Goal: Information Seeking & Learning: Check status

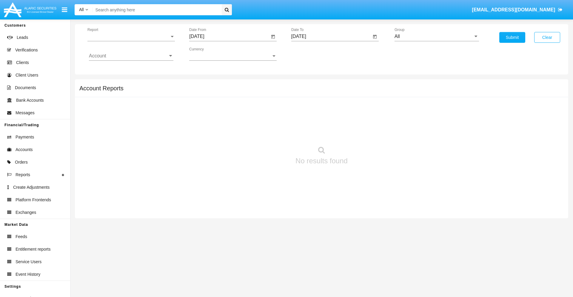
click at [131, 36] on span "Report" at bounding box center [128, 36] width 82 height 5
click at [129, 41] on span "Trades" at bounding box center [131, 41] width 85 height 14
click at [229, 36] on input "[DATE]" at bounding box center [229, 36] width 80 height 5
click at [209, 54] on span "[DATE]" at bounding box center [203, 54] width 13 height 5
click at [266, 132] on div "2025" at bounding box center [266, 132] width 19 height 11
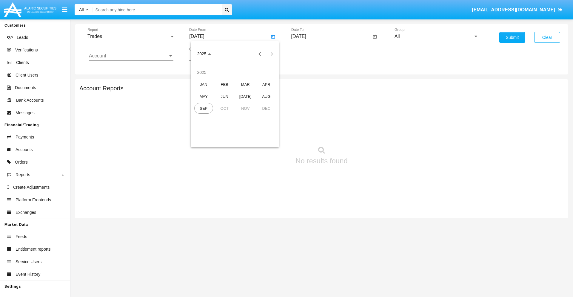
click at [225, 96] on div "JUN" at bounding box center [224, 96] width 19 height 11
click at [247, 103] on div "12" at bounding box center [247, 103] width 11 height 11
type input "06/12/25"
click at [331, 36] on input "[DATE]" at bounding box center [331, 36] width 80 height 5
click at [311, 54] on span "[DATE]" at bounding box center [305, 54] width 13 height 5
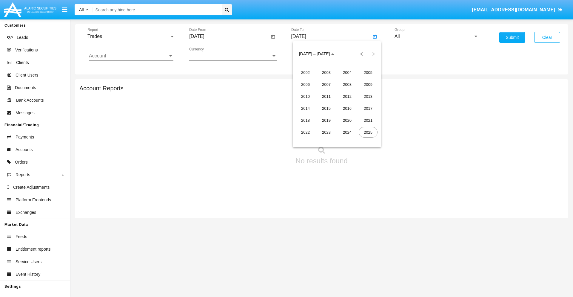
click at [368, 132] on div "2025" at bounding box center [368, 132] width 19 height 11
click at [305, 108] on div "SEP" at bounding box center [305, 108] width 19 height 11
click at [361, 103] on div "12" at bounding box center [361, 103] width 11 height 11
type input "09/12/25"
click at [437, 36] on input "All" at bounding box center [437, 36] width 85 height 5
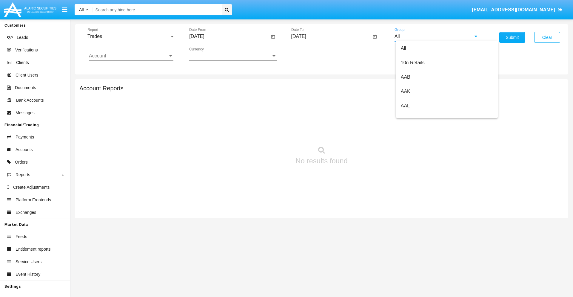
scroll to position [320, 0]
click at [420, 115] on span "Hammer Web Lite" at bounding box center [420, 115] width 39 height 5
type input "Hammer Web Lite"
click at [131, 56] on input "Account" at bounding box center [131, 55] width 85 height 5
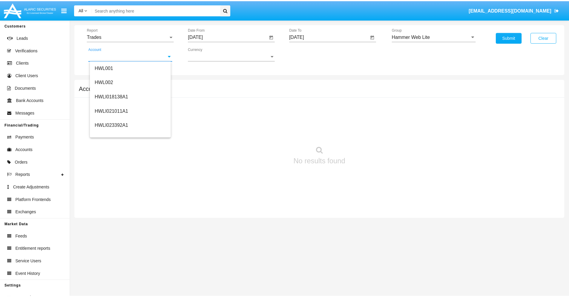
scroll to position [91, 0]
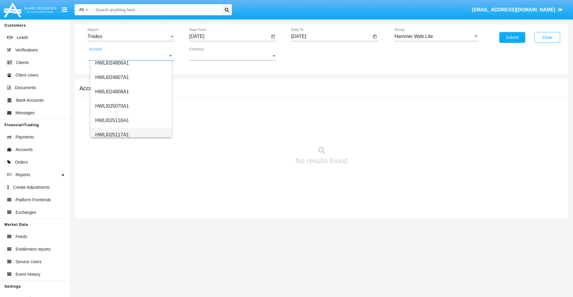
click at [112, 134] on span "HWLI025117A1" at bounding box center [112, 134] width 34 height 5
type input "HWLI025117A1"
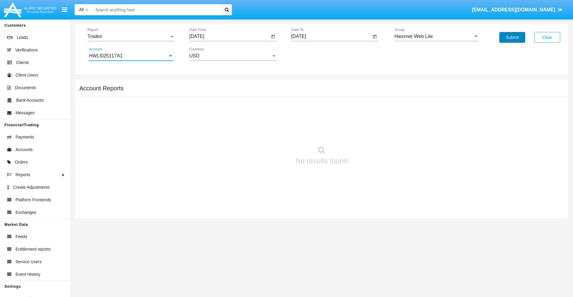
click at [512, 37] on button "Submit" at bounding box center [513, 37] width 26 height 11
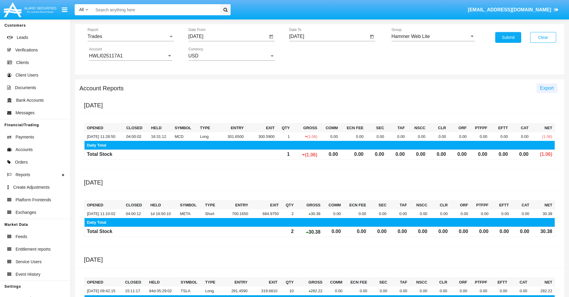
click at [546, 88] on span "Export" at bounding box center [547, 87] width 14 height 5
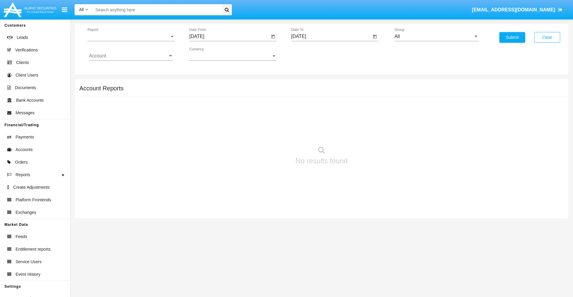
click at [131, 36] on span "Report" at bounding box center [128, 36] width 82 height 5
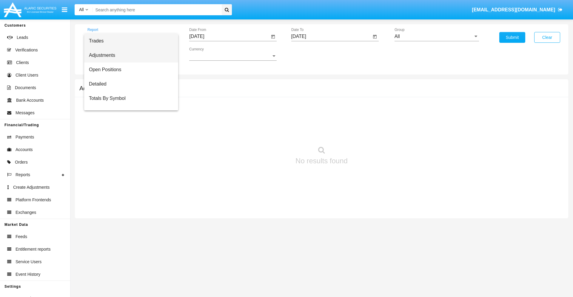
click at [129, 55] on span "Adjustments" at bounding box center [131, 55] width 85 height 14
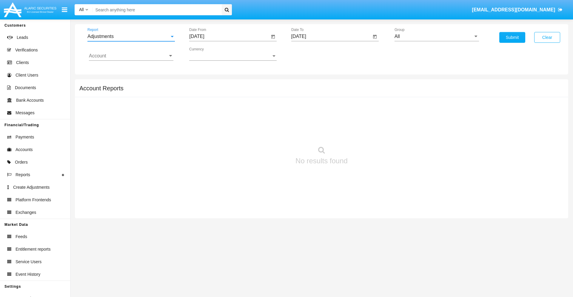
click at [229, 36] on input "[DATE]" at bounding box center [229, 36] width 80 height 5
click at [209, 54] on span "[DATE]" at bounding box center [203, 54] width 13 height 5
click at [266, 132] on div "2025" at bounding box center [266, 132] width 19 height 11
click at [266, 96] on div "AUG" at bounding box center [266, 96] width 19 height 11
click at [223, 103] on div "12" at bounding box center [223, 103] width 11 height 11
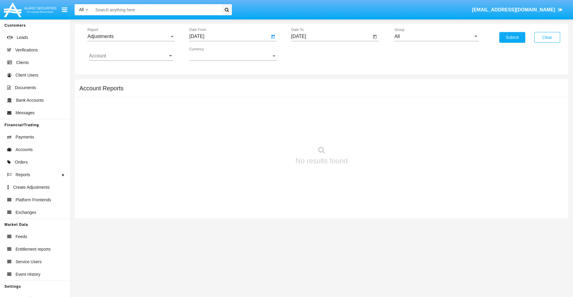
type input "08/12/25"
click at [331, 36] on input "[DATE]" at bounding box center [331, 36] width 80 height 5
click at [311, 54] on span "[DATE]" at bounding box center [305, 54] width 13 height 5
click at [368, 132] on div "2025" at bounding box center [368, 132] width 19 height 11
click at [305, 108] on div "SEP" at bounding box center [305, 108] width 19 height 11
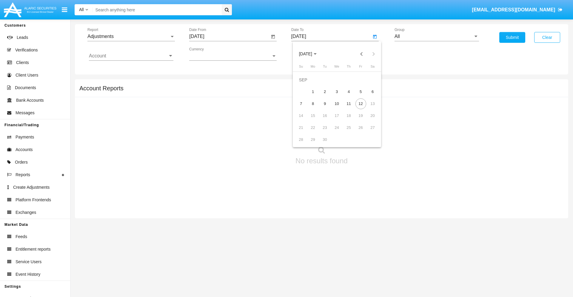
click at [361, 103] on div "12" at bounding box center [361, 103] width 11 height 11
type input "[DATE]"
click at [437, 36] on input "All" at bounding box center [437, 36] width 85 height 5
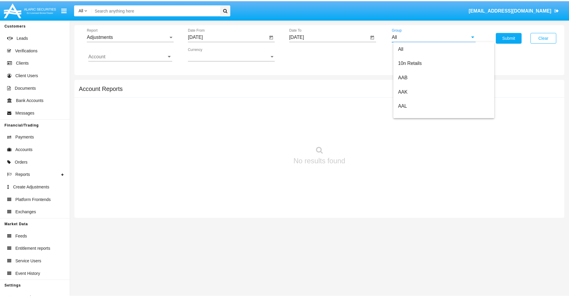
scroll to position [134, 0]
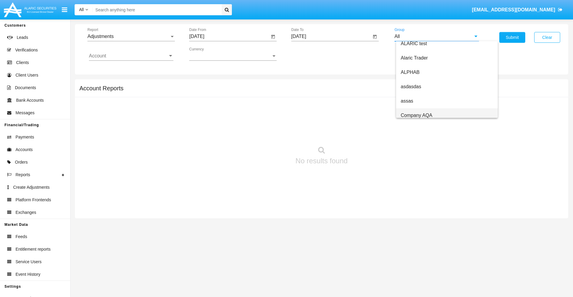
click at [417, 115] on span "Company AQA" at bounding box center [417, 115] width 32 height 5
type input "Company AQA"
click at [131, 56] on input "Account" at bounding box center [131, 55] width 85 height 5
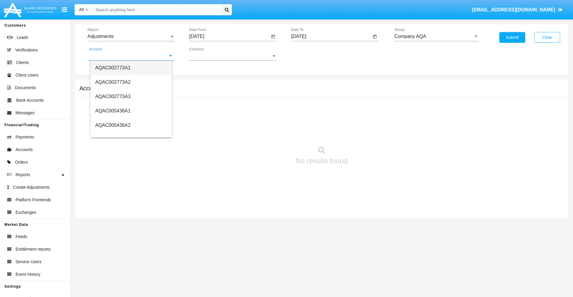
click at [113, 67] on span "AQAC002773A1" at bounding box center [112, 67] width 35 height 5
type input "AQAC002773A1"
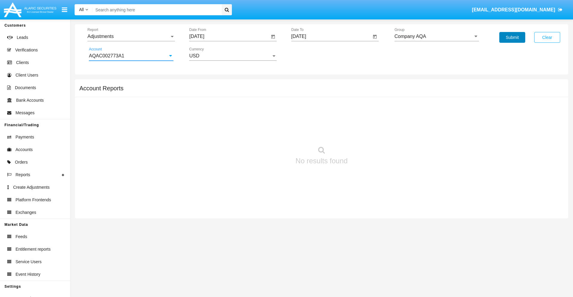
click at [512, 37] on button "Submit" at bounding box center [513, 37] width 26 height 11
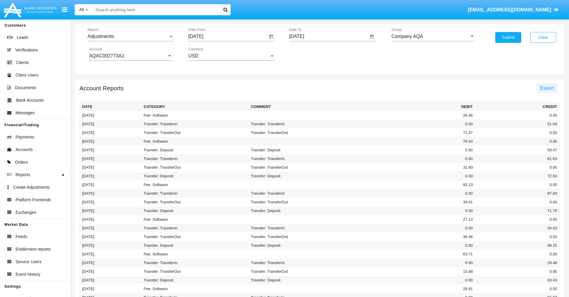
click at [546, 88] on span "Export" at bounding box center [547, 87] width 14 height 5
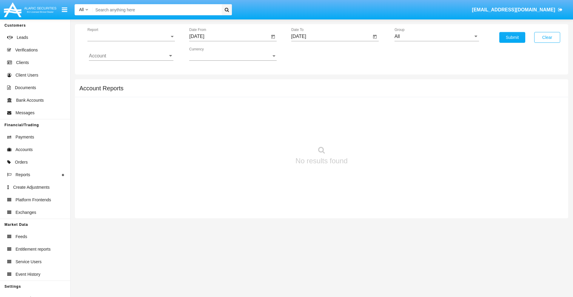
click at [131, 36] on span "Report" at bounding box center [128, 36] width 82 height 5
click at [129, 70] on span "Open Positions" at bounding box center [131, 69] width 85 height 14
click at [229, 36] on input "[DATE]" at bounding box center [229, 36] width 80 height 5
click at [209, 54] on span "[DATE]" at bounding box center [203, 54] width 13 height 5
click at [266, 132] on div "2025" at bounding box center [266, 132] width 19 height 11
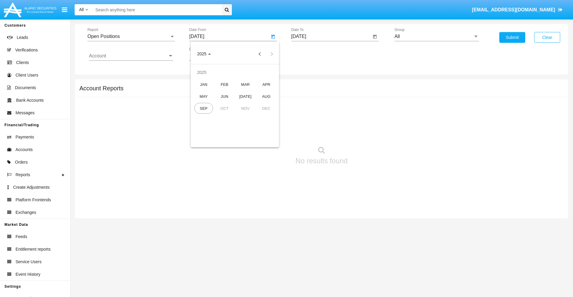
click at [266, 96] on div "AUG" at bounding box center [266, 96] width 19 height 11
click at [223, 103] on div "12" at bounding box center [223, 103] width 11 height 11
type input "08/12/25"
click at [331, 36] on input "[DATE]" at bounding box center [331, 36] width 80 height 5
click at [311, 54] on span "[DATE]" at bounding box center [305, 54] width 13 height 5
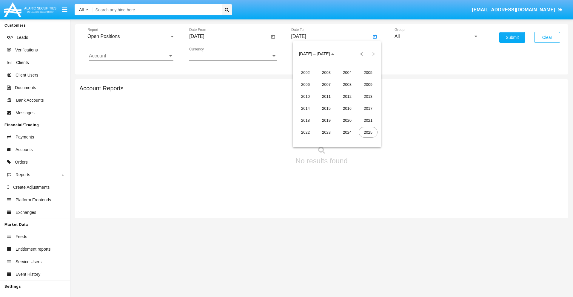
click at [368, 132] on div "2025" at bounding box center [368, 132] width 19 height 11
click at [305, 108] on div "SEP" at bounding box center [305, 108] width 19 height 11
click at [361, 103] on div "12" at bounding box center [361, 103] width 11 height 11
type input "[DATE]"
click at [437, 36] on input "All" at bounding box center [437, 36] width 85 height 5
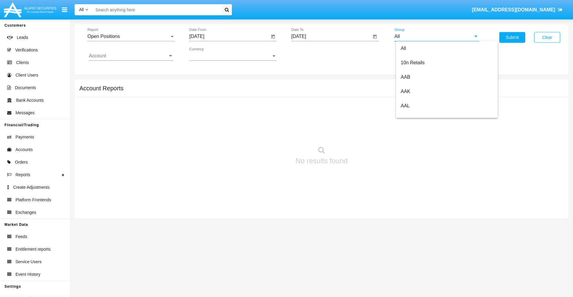
scroll to position [320, 0]
click at [420, 115] on span "Hammer Web Lite" at bounding box center [420, 115] width 39 height 5
type input "Hammer Web Lite"
click at [131, 56] on input "Account" at bounding box center [131, 55] width 85 height 5
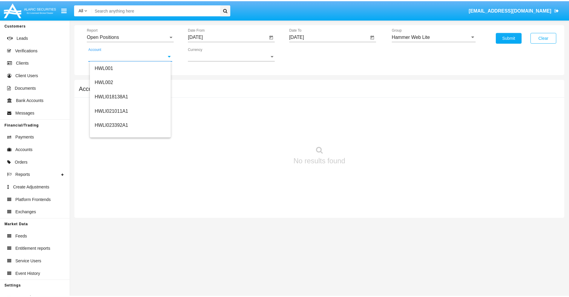
scroll to position [91, 0]
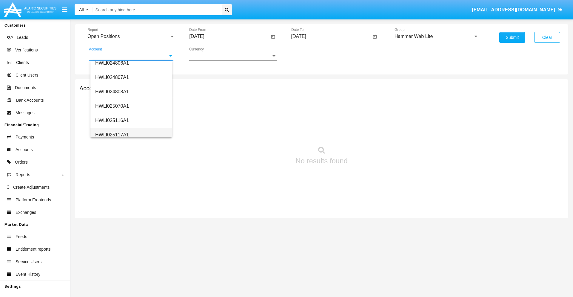
click at [112, 134] on span "HWLI025117A1" at bounding box center [112, 134] width 34 height 5
type input "HWLI025117A1"
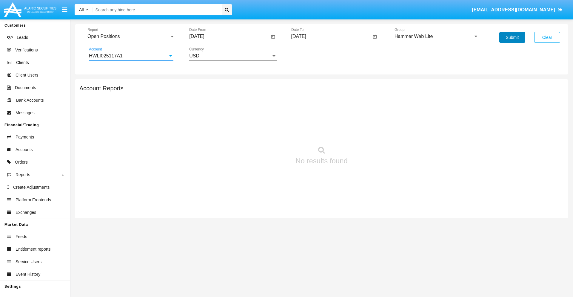
click at [512, 37] on button "Submit" at bounding box center [513, 37] width 26 height 11
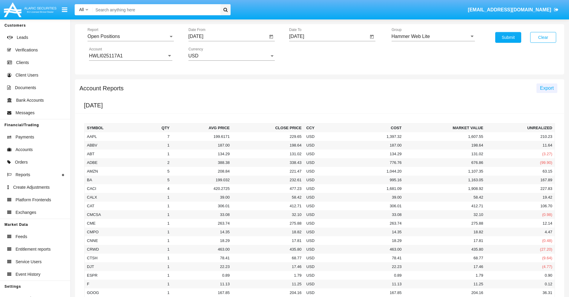
click at [546, 88] on span "Export" at bounding box center [547, 87] width 14 height 5
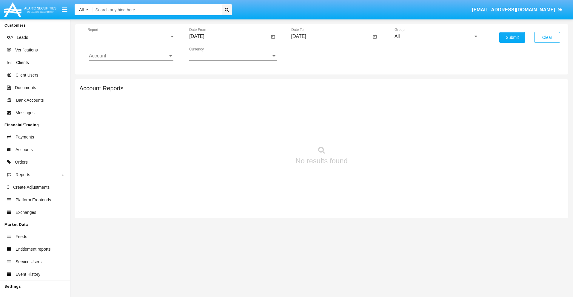
click at [131, 36] on span "Report" at bounding box center [128, 36] width 82 height 5
click at [129, 84] on span "Detailed" at bounding box center [131, 84] width 85 height 14
click at [229, 36] on input "[DATE]" at bounding box center [229, 36] width 80 height 5
click at [209, 54] on span "[DATE]" at bounding box center [203, 54] width 13 height 5
click at [266, 132] on div "2025" at bounding box center [266, 132] width 19 height 11
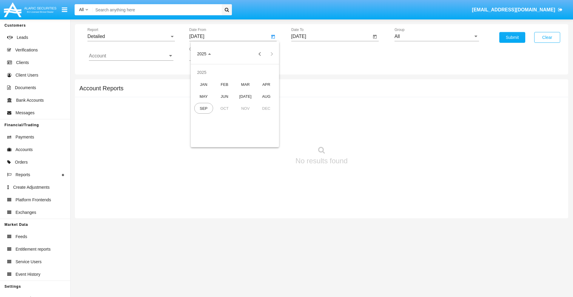
click at [204, 108] on div "SEP" at bounding box center [203, 108] width 19 height 11
click at [223, 91] on div "2" at bounding box center [223, 91] width 11 height 11
type input "09/02/25"
click at [331, 36] on input "[DATE]" at bounding box center [331, 36] width 80 height 5
click at [311, 54] on span "[DATE]" at bounding box center [305, 54] width 13 height 5
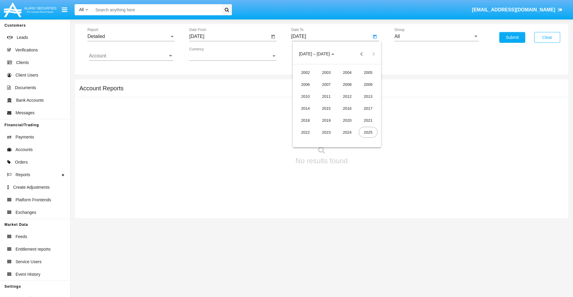
click at [368, 132] on div "2025" at bounding box center [368, 132] width 19 height 11
click at [305, 108] on div "SEP" at bounding box center [305, 108] width 19 height 11
click at [361, 103] on div "12" at bounding box center [361, 103] width 11 height 11
type input "[DATE]"
click at [437, 36] on input "All" at bounding box center [437, 36] width 85 height 5
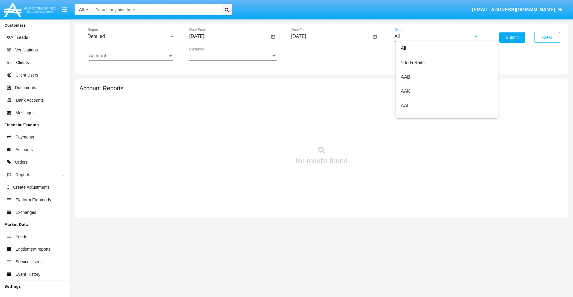
scroll to position [320, 0]
click at [420, 115] on span "Hammer Web Lite" at bounding box center [420, 115] width 39 height 5
type input "Hammer Web Lite"
click at [131, 56] on input "Account" at bounding box center [131, 55] width 85 height 5
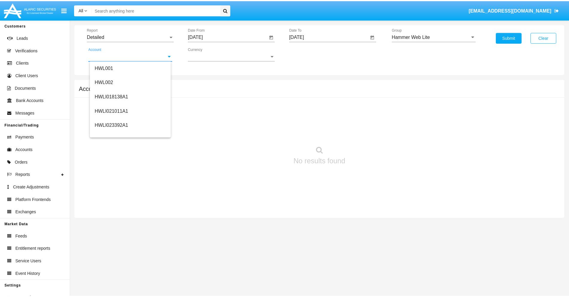
scroll to position [91, 0]
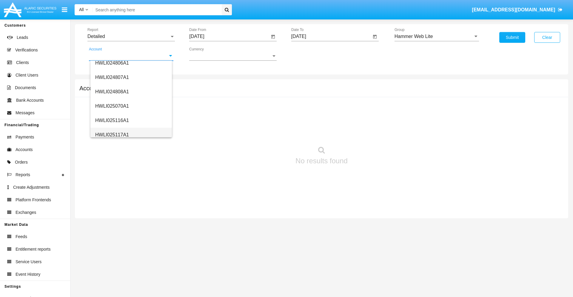
click at [112, 134] on span "HWLI025117A1" at bounding box center [112, 134] width 34 height 5
type input "HWLI025117A1"
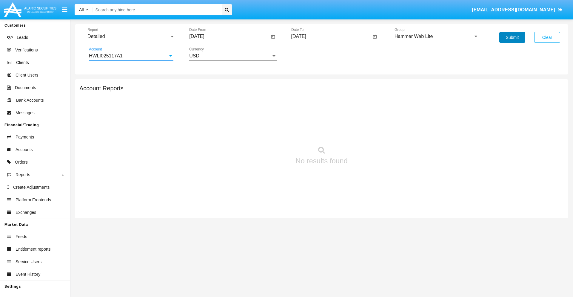
click at [512, 37] on button "Submit" at bounding box center [513, 37] width 26 height 11
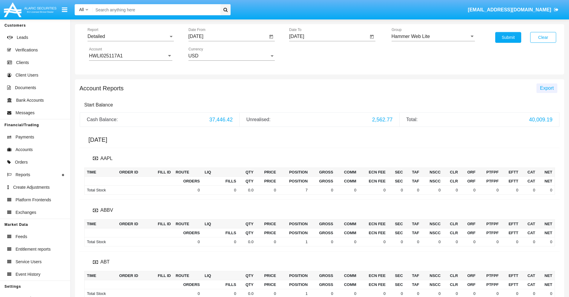
click at [546, 88] on span "Export" at bounding box center [547, 87] width 14 height 5
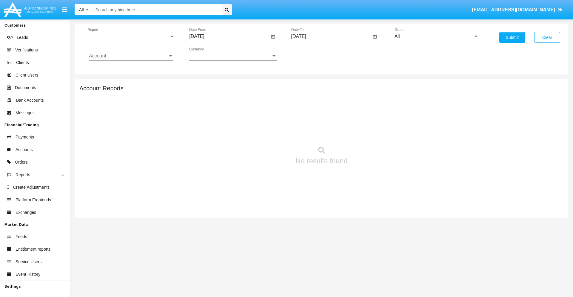
click at [131, 36] on span "Report" at bounding box center [128, 36] width 82 height 5
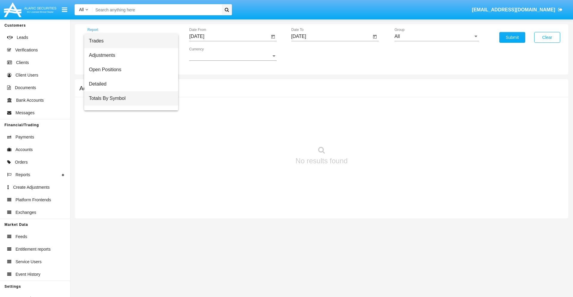
click at [129, 98] on span "Totals By Symbol" at bounding box center [131, 98] width 85 height 14
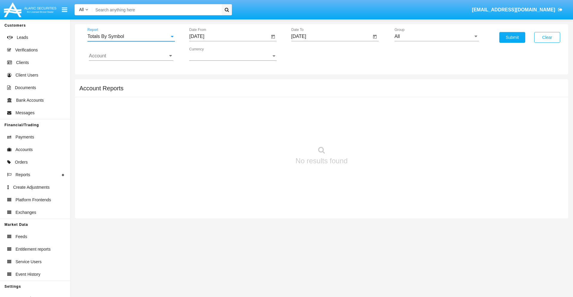
click at [229, 36] on input "[DATE]" at bounding box center [229, 36] width 80 height 5
click at [209, 54] on span "[DATE]" at bounding box center [203, 54] width 13 height 5
click at [266, 132] on div "2025" at bounding box center [266, 132] width 19 height 11
click at [266, 96] on div "AUG" at bounding box center [266, 96] width 19 height 11
click at [235, 103] on div "13" at bounding box center [235, 103] width 11 height 11
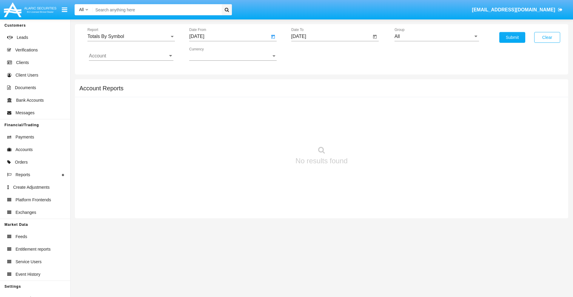
type input "08/13/25"
click at [331, 36] on input "[DATE]" at bounding box center [331, 36] width 80 height 5
click at [311, 54] on span "[DATE]" at bounding box center [305, 54] width 13 height 5
click at [368, 132] on div "2025" at bounding box center [368, 132] width 19 height 11
click at [305, 108] on div "SEP" at bounding box center [305, 108] width 19 height 11
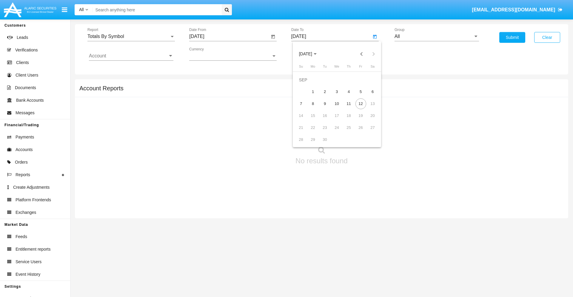
click at [361, 103] on div "12" at bounding box center [361, 103] width 11 height 11
type input "[DATE]"
click at [437, 36] on input "All" at bounding box center [437, 36] width 85 height 5
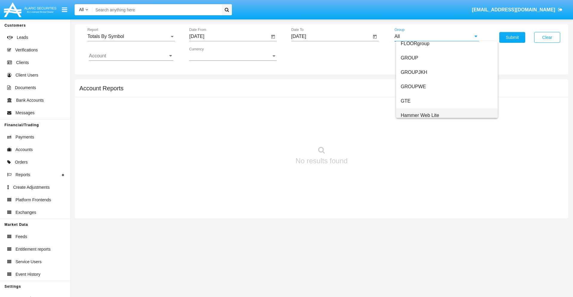
click at [420, 115] on span "Hammer Web Lite" at bounding box center [420, 115] width 39 height 5
type input "Hammer Web Lite"
click at [131, 56] on input "Account" at bounding box center [131, 55] width 85 height 5
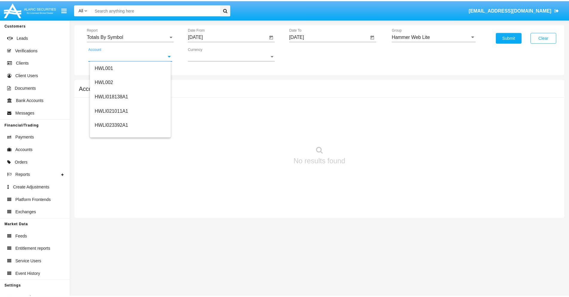
scroll to position [91, 0]
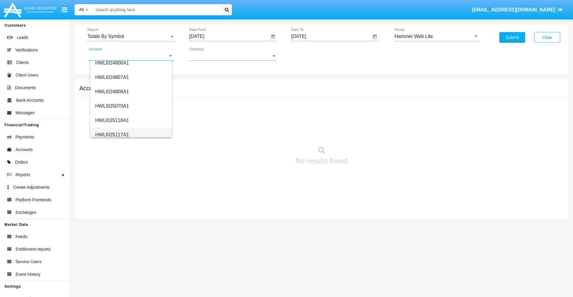
click at [112, 134] on span "HWLI025117A1" at bounding box center [112, 134] width 34 height 5
type input "HWLI025117A1"
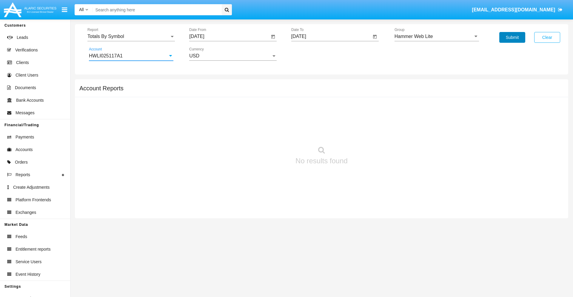
click at [512, 37] on button "Submit" at bounding box center [513, 37] width 26 height 11
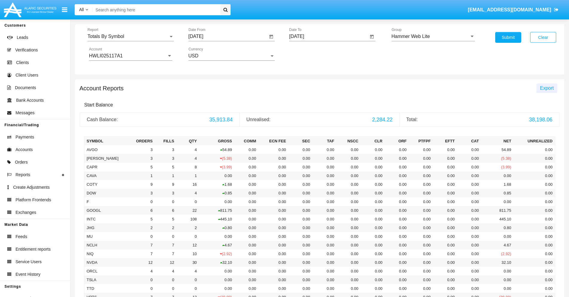
click at [546, 88] on span "Export" at bounding box center [547, 87] width 14 height 5
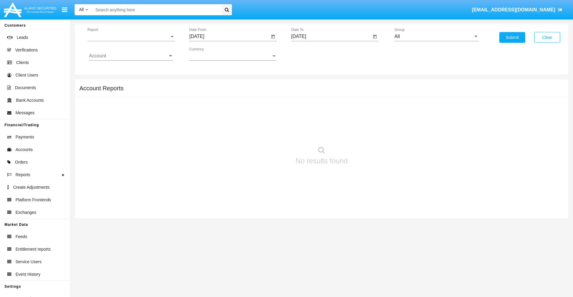
click at [131, 36] on span "Report" at bounding box center [128, 36] width 82 height 5
click at [129, 103] on span "Totals By Date" at bounding box center [131, 103] width 85 height 14
click at [229, 36] on input "[DATE]" at bounding box center [229, 36] width 80 height 5
click at [209, 54] on span "[DATE]" at bounding box center [203, 54] width 13 height 5
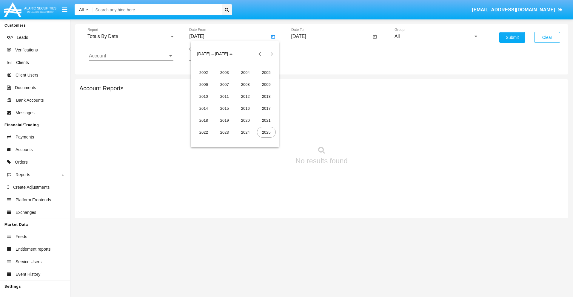
click at [266, 132] on div "2025" at bounding box center [266, 132] width 19 height 11
click at [266, 96] on div "AUG" at bounding box center [266, 96] width 19 height 11
click at [247, 127] on div "28" at bounding box center [247, 127] width 11 height 11
type input "[DATE]"
click at [331, 36] on input "[DATE]" at bounding box center [331, 36] width 80 height 5
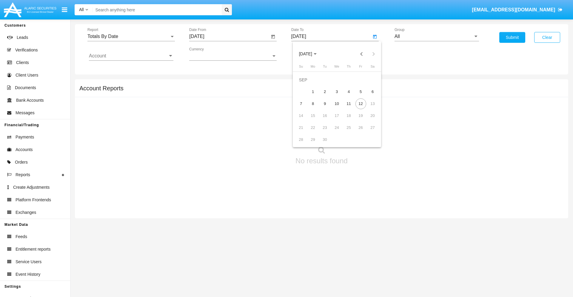
click at [311, 54] on span "[DATE]" at bounding box center [305, 54] width 13 height 5
click at [368, 132] on div "2025" at bounding box center [368, 132] width 19 height 11
click at [305, 108] on div "SEP" at bounding box center [305, 108] width 19 height 11
click at [361, 103] on div "12" at bounding box center [361, 103] width 11 height 11
type input "[DATE]"
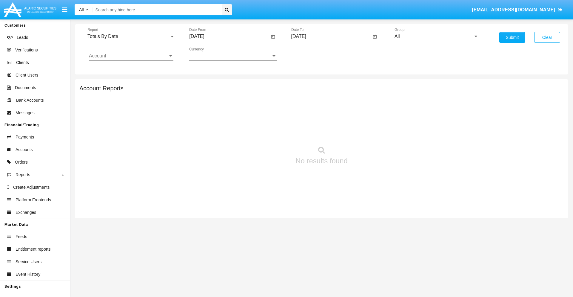
click at [437, 36] on input "All" at bounding box center [437, 36] width 85 height 5
type input "Hammer Web Lite"
click at [131, 56] on input "Account" at bounding box center [131, 55] width 85 height 5
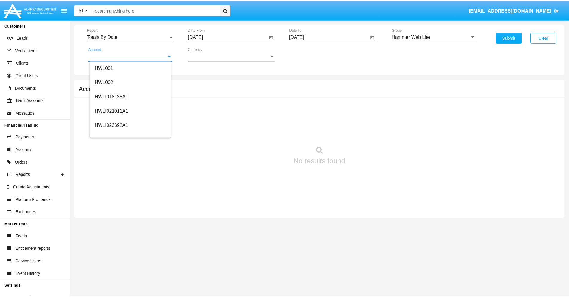
scroll to position [91, 0]
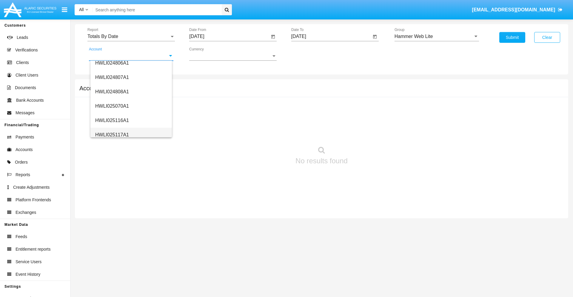
click at [112, 134] on span "HWLI025117A1" at bounding box center [112, 134] width 34 height 5
type input "HWLI025117A1"
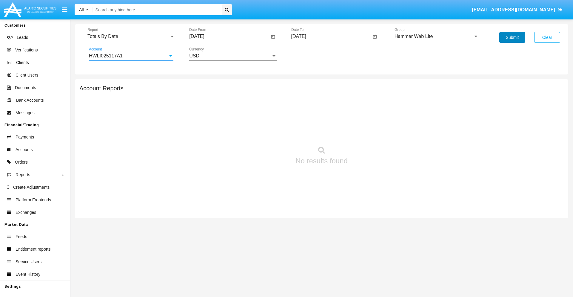
click at [512, 37] on button "Submit" at bounding box center [513, 37] width 26 height 11
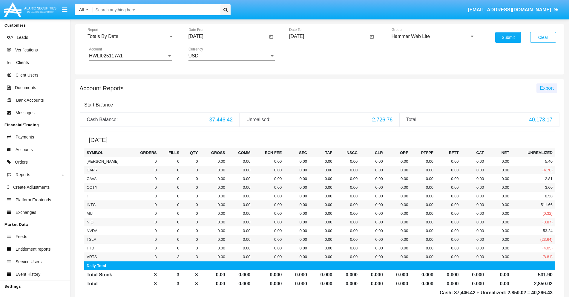
click at [546, 88] on span "Export" at bounding box center [547, 87] width 14 height 5
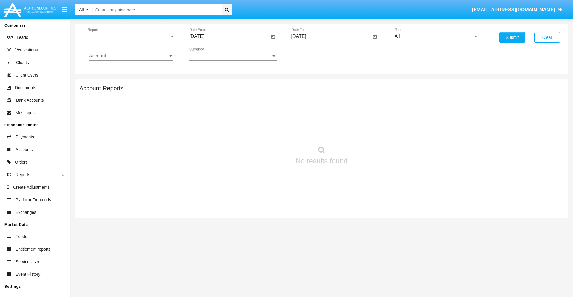
click at [131, 36] on span "Report" at bounding box center [128, 36] width 82 height 5
click at [129, 103] on span "Summary By Date" at bounding box center [131, 103] width 85 height 14
click at [229, 36] on input "[DATE]" at bounding box center [229, 36] width 80 height 5
click at [209, 54] on span "[DATE]" at bounding box center [203, 54] width 13 height 5
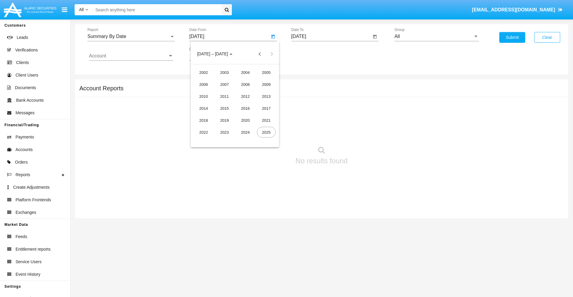
click at [266, 132] on div "2025" at bounding box center [266, 132] width 19 height 11
click at [266, 96] on div "AUG" at bounding box center [266, 96] width 19 height 11
click at [247, 127] on div "28" at bounding box center [247, 127] width 11 height 11
type input "[DATE]"
click at [331, 36] on input "[DATE]" at bounding box center [331, 36] width 80 height 5
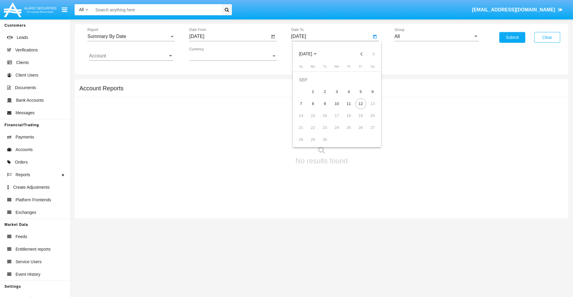
click at [311, 54] on span "[DATE]" at bounding box center [305, 54] width 13 height 5
click at [368, 132] on div "2025" at bounding box center [368, 132] width 19 height 11
click at [305, 108] on div "SEP" at bounding box center [305, 108] width 19 height 11
click at [361, 103] on div "12" at bounding box center [361, 103] width 11 height 11
type input "[DATE]"
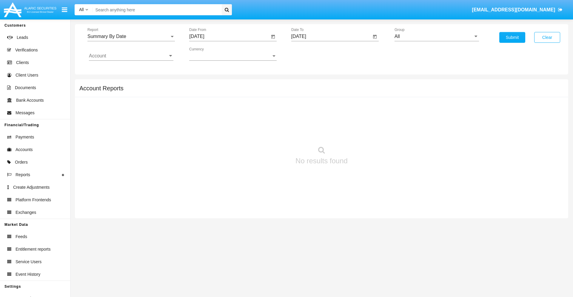
click at [437, 36] on input "All" at bounding box center [437, 36] width 85 height 5
click at [420, 115] on span "Hammer Web Lite" at bounding box center [420, 115] width 39 height 5
type input "Hammer Web Lite"
click at [131, 56] on input "Account" at bounding box center [131, 55] width 85 height 5
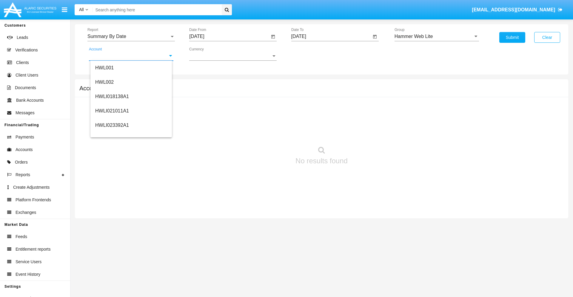
scroll to position [91, 0]
click at [112, 134] on span "HWLI025117A1" at bounding box center [112, 134] width 34 height 5
type input "HWLI025117A1"
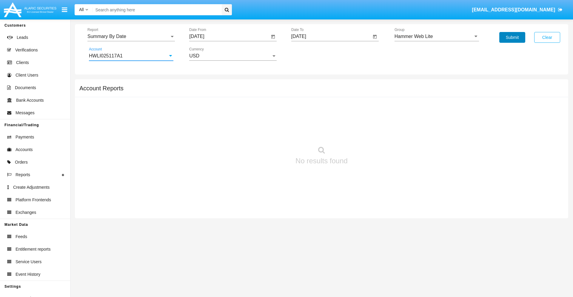
click at [512, 37] on button "Submit" at bounding box center [513, 37] width 26 height 11
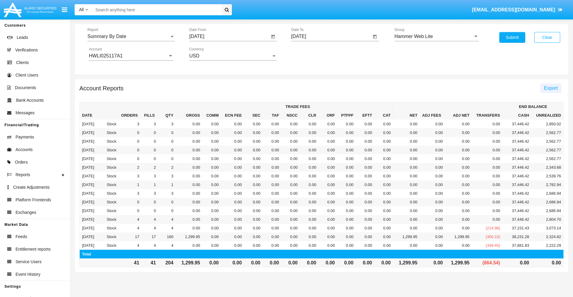
click at [551, 88] on span "Export" at bounding box center [551, 87] width 14 height 5
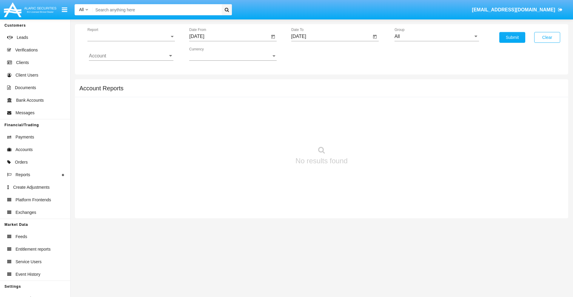
click at [131, 36] on span "Report" at bounding box center [128, 36] width 82 height 5
click at [129, 103] on span "Fees By Destination" at bounding box center [131, 103] width 85 height 14
click at [229, 36] on input "[DATE]" at bounding box center [229, 36] width 80 height 5
click at [209, 54] on span "[DATE]" at bounding box center [203, 54] width 13 height 5
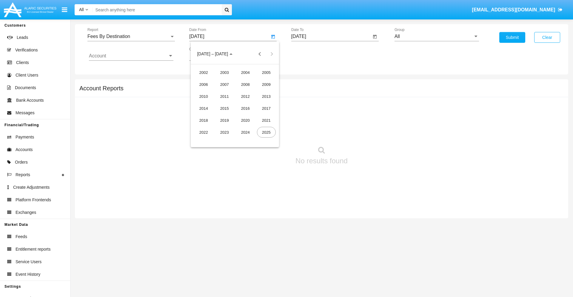
click at [266, 132] on div "2025" at bounding box center [266, 132] width 19 height 11
click at [225, 96] on div "JUN" at bounding box center [224, 96] width 19 height 11
click at [247, 103] on div "12" at bounding box center [247, 103] width 11 height 11
type input "06/12/25"
click at [331, 36] on input "[DATE]" at bounding box center [331, 36] width 80 height 5
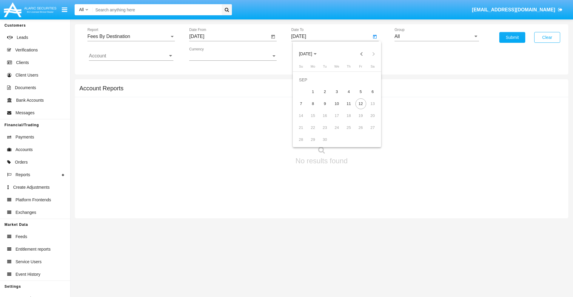
click at [311, 54] on span "[DATE]" at bounding box center [305, 54] width 13 height 5
click at [368, 132] on div "2025" at bounding box center [368, 132] width 19 height 11
click at [305, 108] on div "SEP" at bounding box center [305, 108] width 19 height 11
click at [361, 103] on div "12" at bounding box center [361, 103] width 11 height 11
type input "09/12/25"
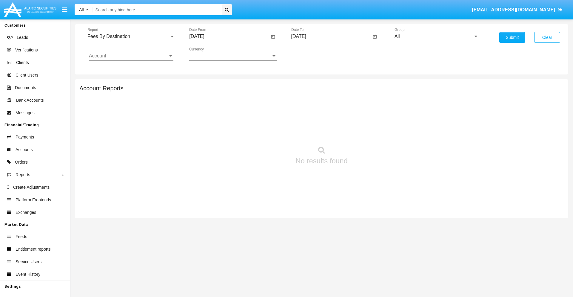
click at [437, 36] on input "All" at bounding box center [437, 36] width 85 height 5
click at [420, 115] on span "Hammer Web Lite" at bounding box center [420, 115] width 39 height 5
type input "Hammer Web Lite"
click at [131, 56] on input "Account" at bounding box center [131, 55] width 85 height 5
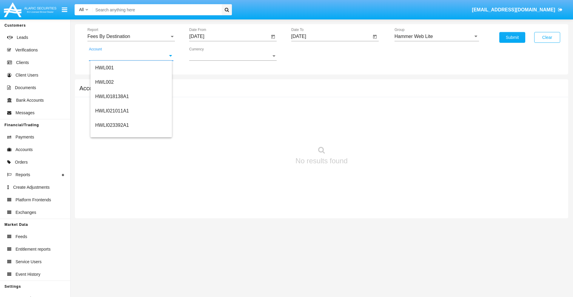
scroll to position [91, 0]
click at [112, 134] on span "HWLI025117A1" at bounding box center [112, 134] width 34 height 5
type input "HWLI025117A1"
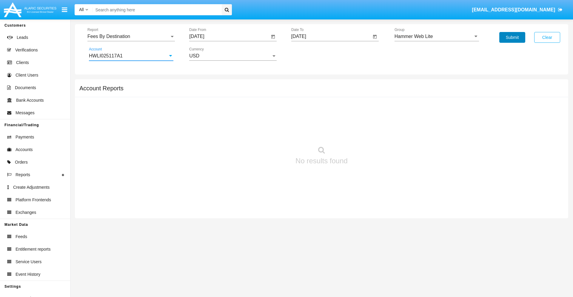
click at [512, 37] on button "Submit" at bounding box center [513, 37] width 26 height 11
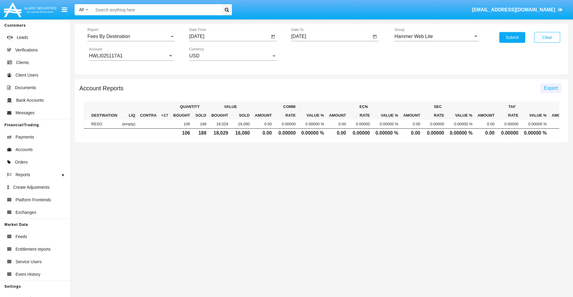
click at [551, 88] on span "Export" at bounding box center [551, 87] width 14 height 5
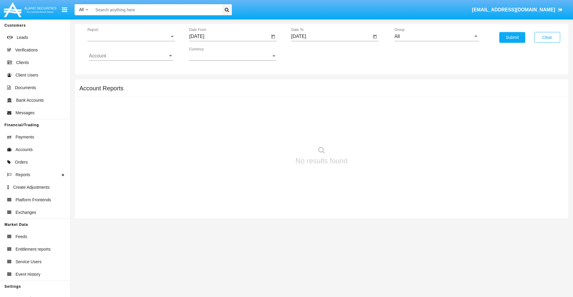
click at [131, 36] on span "Report" at bounding box center [128, 36] width 82 height 5
click at [129, 41] on span "Trades" at bounding box center [131, 41] width 85 height 14
click at [229, 36] on input "[DATE]" at bounding box center [229, 36] width 80 height 5
click at [209, 54] on span "[DATE]" at bounding box center [203, 54] width 13 height 5
click at [225, 120] on div "2019" at bounding box center [224, 120] width 19 height 11
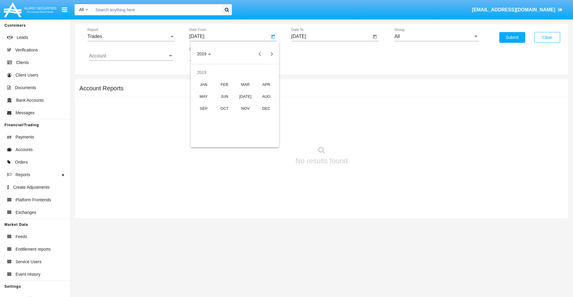
click at [204, 84] on div "JAN" at bounding box center [203, 84] width 19 height 11
click at [223, 91] on div "1" at bounding box center [223, 91] width 11 height 11
type input "[DATE]"
click at [331, 36] on input "[DATE]" at bounding box center [331, 36] width 80 height 5
click at [311, 54] on span "[DATE]" at bounding box center [305, 54] width 13 height 5
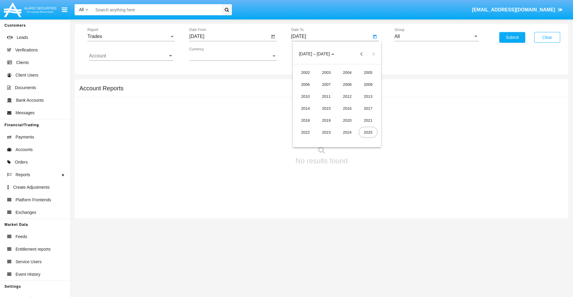
click at [326, 120] on div "2019" at bounding box center [326, 120] width 19 height 11
click at [305, 84] on div "JAN" at bounding box center [305, 84] width 19 height 11
click at [325, 91] on div "1" at bounding box center [325, 91] width 11 height 11
type input "[DATE]"
click at [131, 56] on input "Account" at bounding box center [131, 55] width 85 height 5
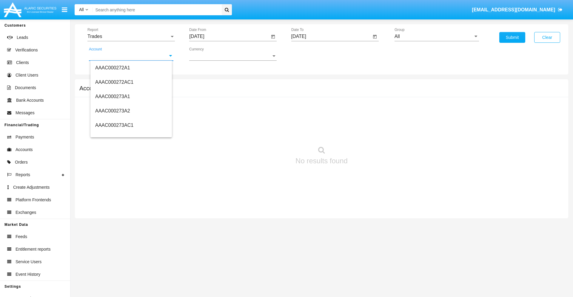
scroll to position [66526, 0]
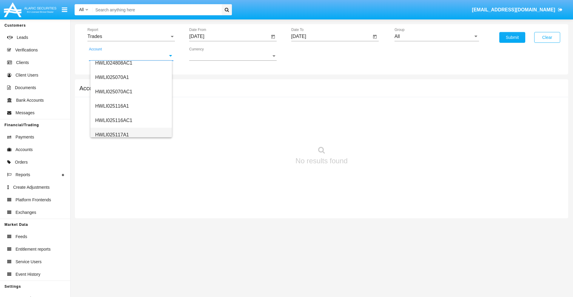
click at [112, 134] on span "HWLI025117A1" at bounding box center [112, 134] width 34 height 5
type input "HWLI025117A1"
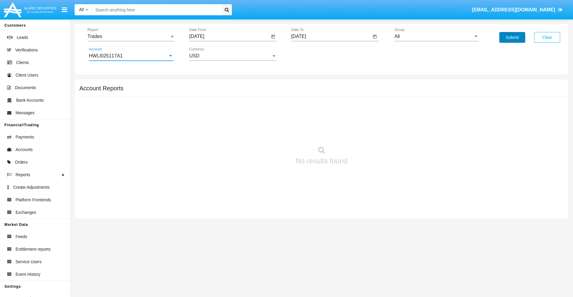
click at [512, 37] on button "Submit" at bounding box center [513, 37] width 26 height 11
click at [131, 36] on span "Report" at bounding box center [128, 36] width 82 height 5
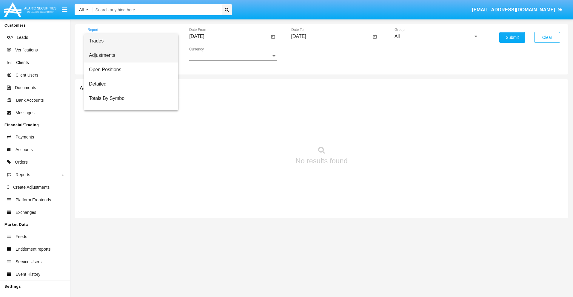
click at [129, 55] on span "Adjustments" at bounding box center [131, 55] width 85 height 14
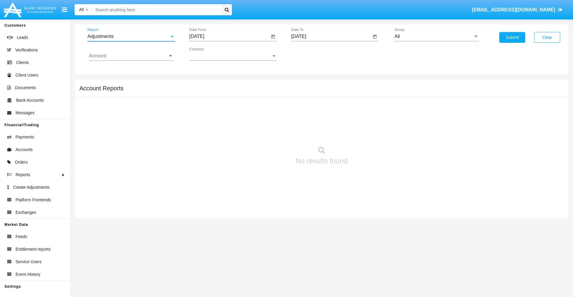
click at [229, 36] on input "[DATE]" at bounding box center [229, 36] width 80 height 5
click at [209, 54] on span "[DATE]" at bounding box center [203, 54] width 13 height 5
click at [225, 120] on div "2019" at bounding box center [224, 120] width 19 height 11
click at [204, 84] on div "JAN" at bounding box center [203, 84] width 19 height 11
click at [223, 91] on div "1" at bounding box center [223, 91] width 11 height 11
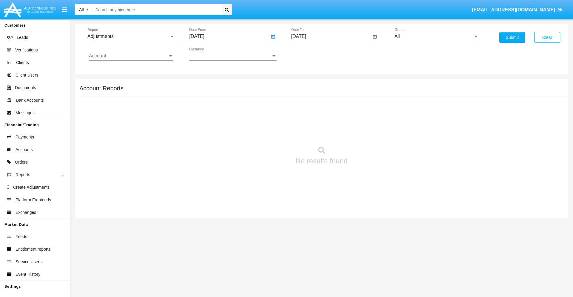
type input "[DATE]"
click at [331, 36] on input "[DATE]" at bounding box center [331, 36] width 80 height 5
click at [311, 54] on span "[DATE]" at bounding box center [305, 54] width 13 height 5
click at [131, 36] on span "Report" at bounding box center [128, 36] width 82 height 5
click at [129, 70] on span "Open Positions" at bounding box center [131, 69] width 85 height 14
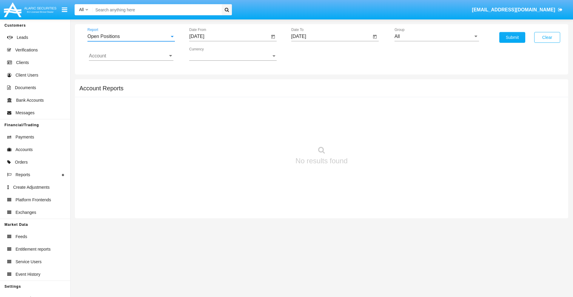
click at [229, 36] on input "[DATE]" at bounding box center [229, 36] width 80 height 5
click at [209, 54] on span "[DATE]" at bounding box center [203, 54] width 13 height 5
click at [225, 120] on div "2019" at bounding box center [224, 120] width 19 height 11
click at [204, 84] on div "JAN" at bounding box center [203, 84] width 19 height 11
click at [223, 91] on div "1" at bounding box center [223, 91] width 11 height 11
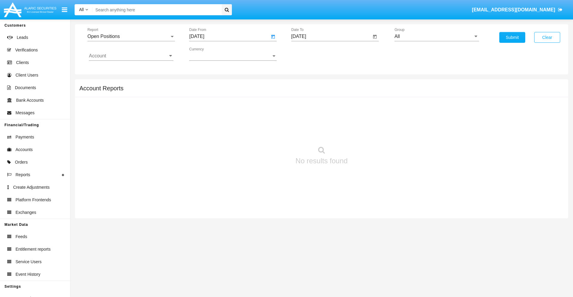
type input "[DATE]"
click at [331, 36] on input "[DATE]" at bounding box center [331, 36] width 80 height 5
click at [311, 54] on span "[DATE]" at bounding box center [305, 54] width 13 height 5
click at [326, 120] on div "2019" at bounding box center [326, 120] width 19 height 11
click at [305, 84] on div "JAN" at bounding box center [305, 84] width 19 height 11
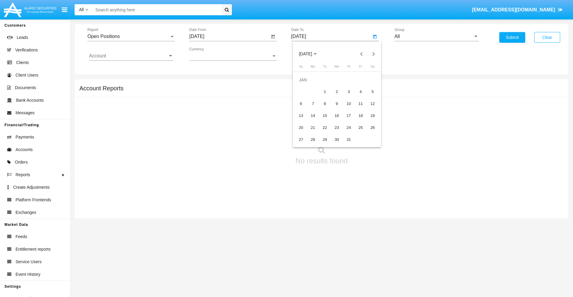
click at [325, 91] on div "1" at bounding box center [325, 91] width 11 height 11
type input "[DATE]"
click at [131, 56] on input "Account" at bounding box center [131, 55] width 85 height 5
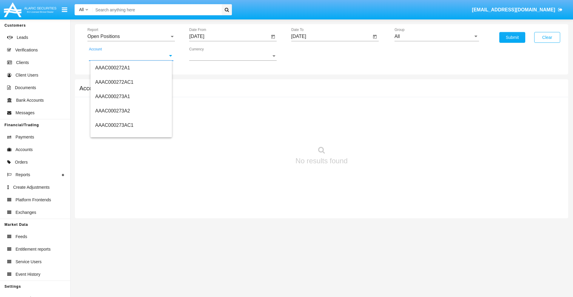
scroll to position [66526, 0]
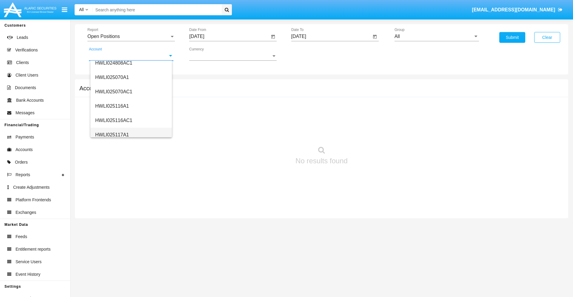
click at [112, 134] on span "HWLI025117A1" at bounding box center [112, 134] width 34 height 5
type input "HWLI025117A1"
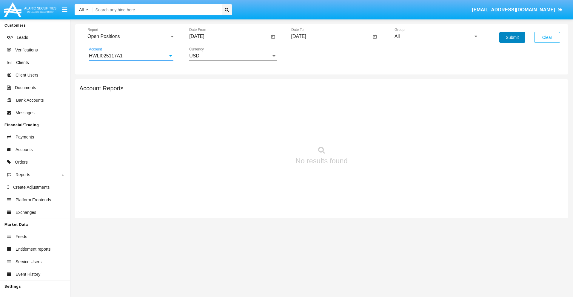
click at [512, 37] on button "Submit" at bounding box center [513, 37] width 26 height 11
click at [131, 36] on span "Report" at bounding box center [128, 36] width 82 height 5
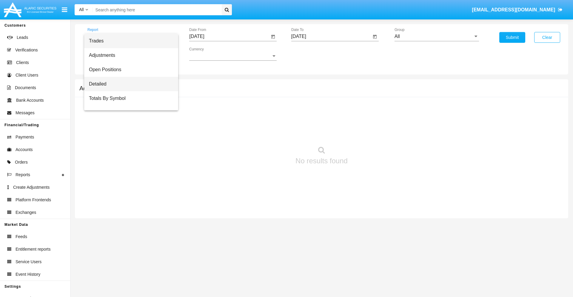
click at [129, 84] on span "Detailed" at bounding box center [131, 84] width 85 height 14
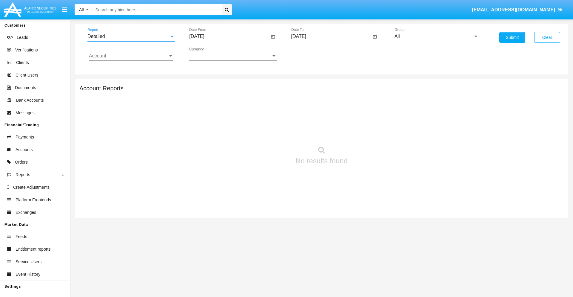
click at [229, 36] on input "[DATE]" at bounding box center [229, 36] width 80 height 5
click at [209, 54] on span "[DATE]" at bounding box center [203, 54] width 13 height 5
click at [225, 120] on div "2019" at bounding box center [224, 120] width 19 height 11
click at [204, 84] on div "JAN" at bounding box center [203, 84] width 19 height 11
click at [223, 91] on div "1" at bounding box center [223, 91] width 11 height 11
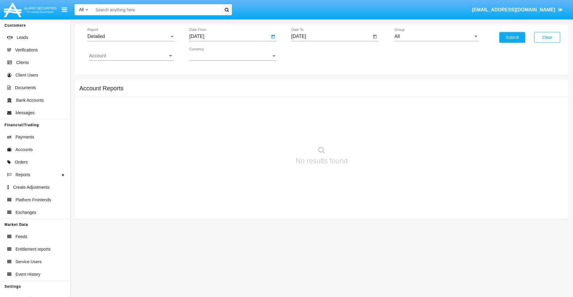
type input "[DATE]"
click at [331, 36] on input "[DATE]" at bounding box center [331, 36] width 80 height 5
click at [311, 54] on span "[DATE]" at bounding box center [305, 54] width 13 height 5
click at [326, 120] on div "2019" at bounding box center [326, 120] width 19 height 11
click at [305, 84] on div "JAN" at bounding box center [305, 84] width 19 height 11
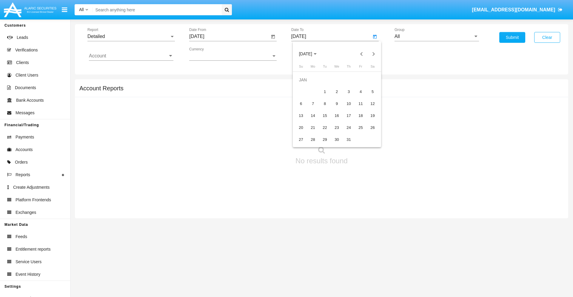
click at [325, 91] on div "1" at bounding box center [325, 91] width 11 height 11
type input "[DATE]"
click at [131, 56] on input "Account" at bounding box center [131, 55] width 85 height 5
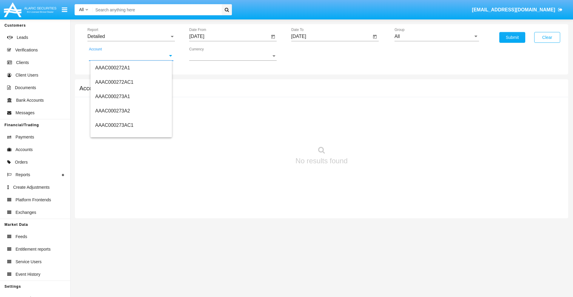
scroll to position [66526, 0]
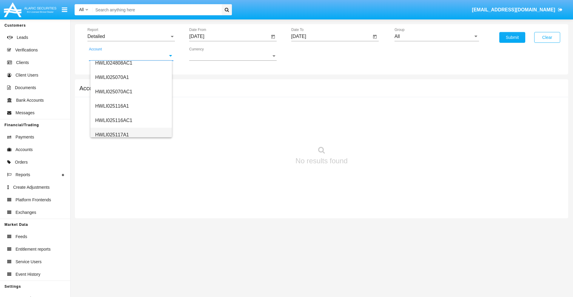
click at [112, 134] on span "HWLI025117A1" at bounding box center [112, 134] width 34 height 5
type input "HWLI025117A1"
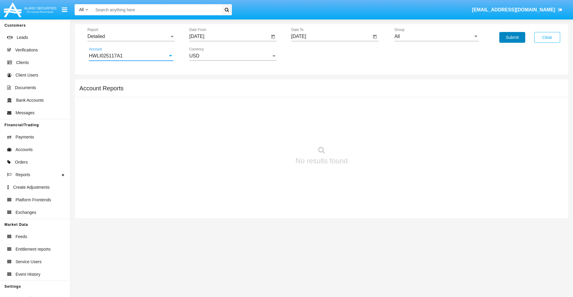
click at [512, 37] on button "Submit" at bounding box center [513, 37] width 26 height 11
click at [131, 36] on span "Report" at bounding box center [128, 36] width 82 height 5
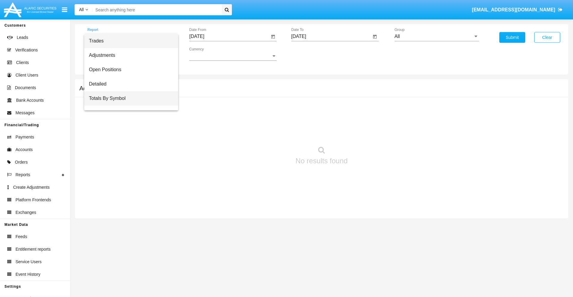
click at [129, 98] on span "Totals By Symbol" at bounding box center [131, 98] width 85 height 14
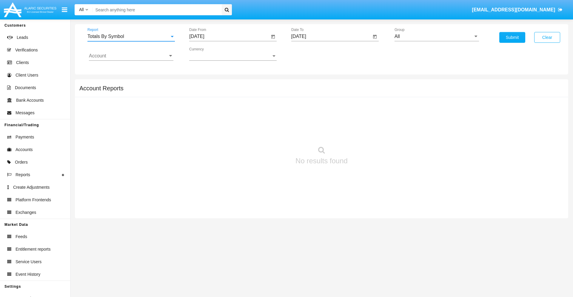
click at [229, 36] on input "[DATE]" at bounding box center [229, 36] width 80 height 5
click at [209, 54] on span "[DATE]" at bounding box center [203, 54] width 13 height 5
click at [225, 120] on div "2019" at bounding box center [224, 120] width 19 height 11
click at [204, 84] on div "JAN" at bounding box center [203, 84] width 19 height 11
click at [223, 91] on div "1" at bounding box center [223, 91] width 11 height 11
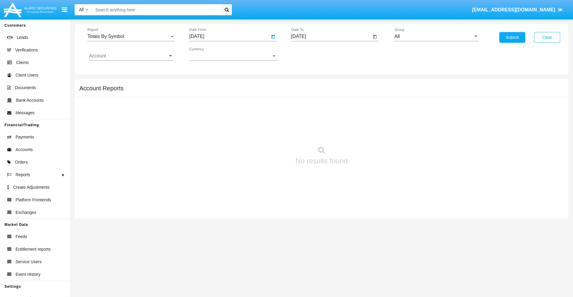
type input "[DATE]"
click at [331, 36] on input "[DATE]" at bounding box center [331, 36] width 80 height 5
click at [311, 54] on span "[DATE]" at bounding box center [305, 54] width 13 height 5
click at [326, 120] on div "2019" at bounding box center [326, 120] width 19 height 11
click at [305, 84] on div "JAN" at bounding box center [305, 84] width 19 height 11
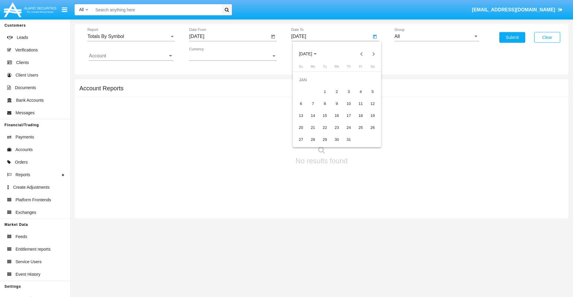
click at [325, 91] on div "1" at bounding box center [325, 91] width 11 height 11
type input "[DATE]"
click at [131, 56] on input "Account" at bounding box center [131, 55] width 85 height 5
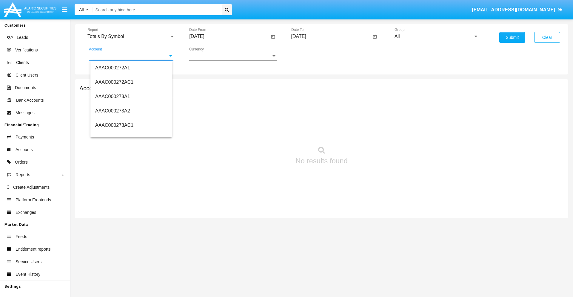
scroll to position [66526, 0]
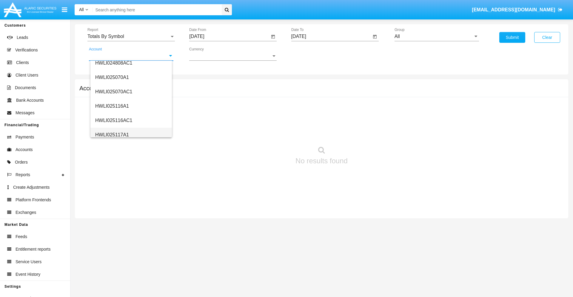
click at [112, 134] on span "HWLI025117A1" at bounding box center [112, 134] width 34 height 5
type input "HWLI025117A1"
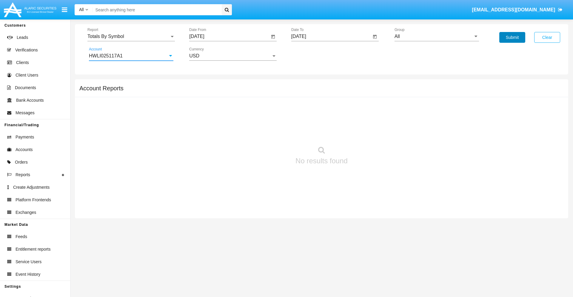
click at [512, 37] on button "Submit" at bounding box center [513, 37] width 26 height 11
click at [131, 36] on span "Report" at bounding box center [128, 36] width 82 height 5
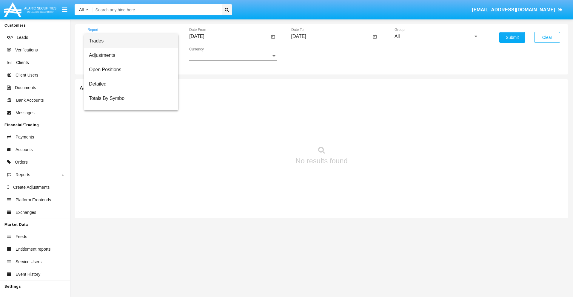
scroll to position [10, 0]
click at [129, 103] on span "Totals By Date" at bounding box center [131, 103] width 85 height 14
click at [229, 36] on input "[DATE]" at bounding box center [229, 36] width 80 height 5
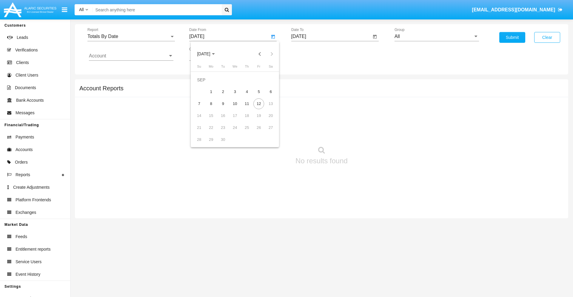
click at [209, 54] on span "[DATE]" at bounding box center [203, 54] width 13 height 5
click at [225, 120] on div "2019" at bounding box center [224, 120] width 19 height 11
click at [204, 84] on div "JAN" at bounding box center [203, 84] width 19 height 11
click at [223, 91] on div "1" at bounding box center [223, 91] width 11 height 11
type input "[DATE]"
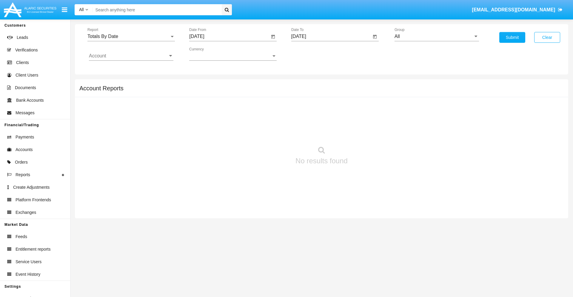
click at [331, 36] on input "[DATE]" at bounding box center [331, 36] width 80 height 5
click at [311, 54] on span "[DATE]" at bounding box center [305, 54] width 13 height 5
click at [326, 120] on div "2019" at bounding box center [326, 120] width 19 height 11
click at [305, 84] on div "JAN" at bounding box center [305, 84] width 19 height 11
click at [325, 91] on div "1" at bounding box center [325, 91] width 11 height 11
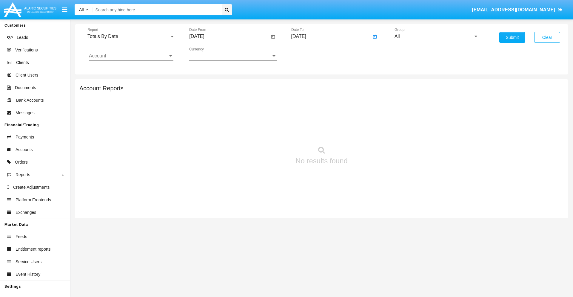
type input "[DATE]"
click at [131, 56] on input "Account" at bounding box center [131, 55] width 85 height 5
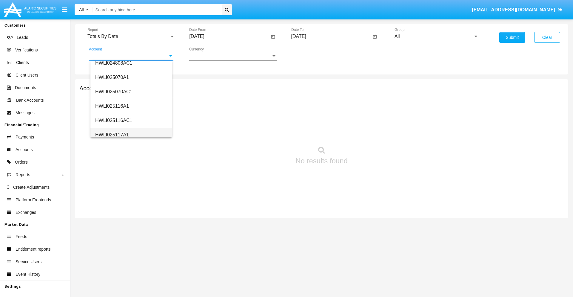
click at [112, 134] on span "HWLI025117A1" at bounding box center [112, 134] width 34 height 5
type input "HWLI025117A1"
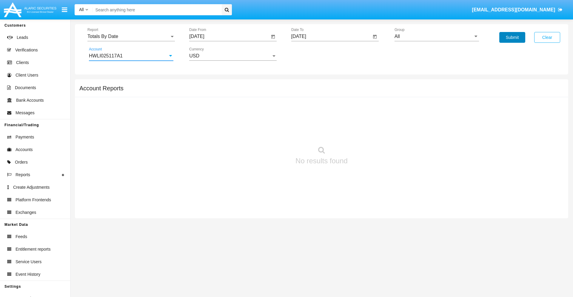
click at [512, 37] on button "Submit" at bounding box center [513, 37] width 26 height 11
click at [131, 36] on span "Report" at bounding box center [128, 36] width 82 height 5
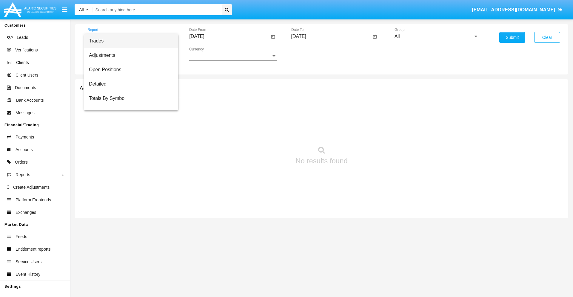
scroll to position [24, 0]
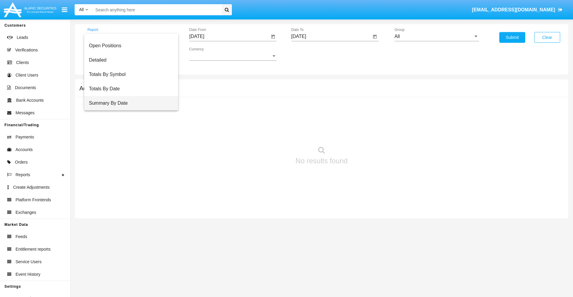
click at [129, 103] on span "Summary By Date" at bounding box center [131, 103] width 85 height 14
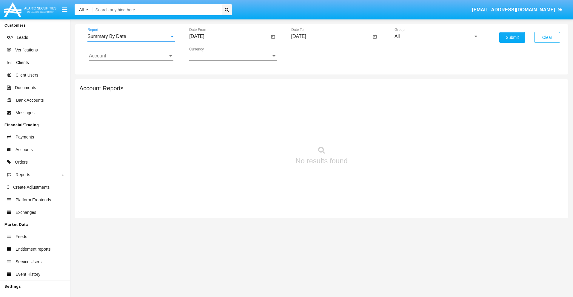
click at [229, 36] on input "[DATE]" at bounding box center [229, 36] width 80 height 5
click at [209, 54] on span "[DATE]" at bounding box center [203, 54] width 13 height 5
click at [225, 120] on div "2019" at bounding box center [224, 120] width 19 height 11
click at [204, 84] on div "JAN" at bounding box center [203, 84] width 19 height 11
click at [223, 91] on div "1" at bounding box center [223, 91] width 11 height 11
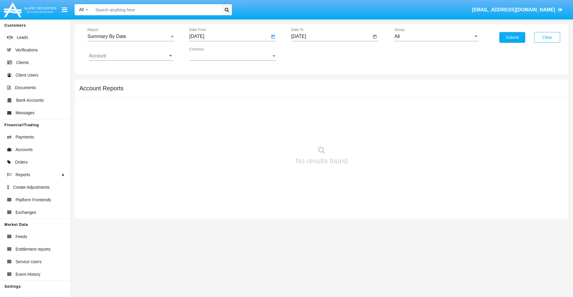
type input "[DATE]"
click at [331, 36] on input "[DATE]" at bounding box center [331, 36] width 80 height 5
click at [311, 54] on span "[DATE]" at bounding box center [305, 54] width 13 height 5
click at [326, 120] on div "2019" at bounding box center [326, 120] width 19 height 11
click at [305, 84] on div "JAN" at bounding box center [305, 84] width 19 height 11
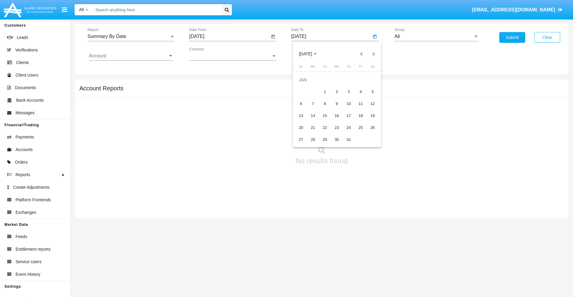
click at [325, 91] on div "1" at bounding box center [325, 91] width 11 height 11
type input "[DATE]"
click at [131, 56] on input "Account" at bounding box center [131, 55] width 85 height 5
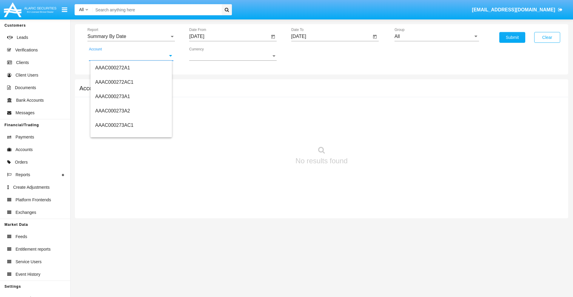
scroll to position [66526, 0]
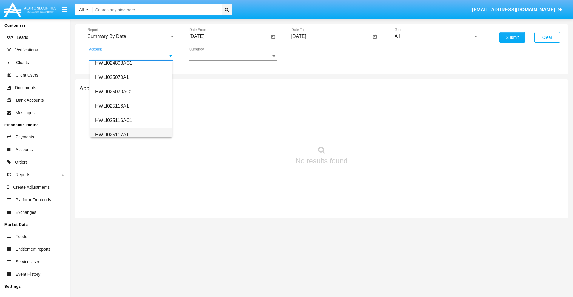
click at [112, 134] on span "HWLI025117A1" at bounding box center [112, 134] width 34 height 5
type input "HWLI025117A1"
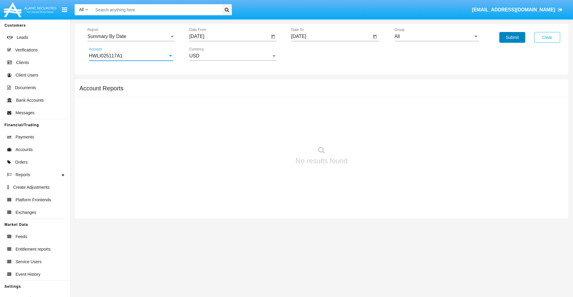
click at [512, 37] on button "Submit" at bounding box center [513, 37] width 26 height 11
click at [131, 36] on span "Report" at bounding box center [128, 36] width 82 height 5
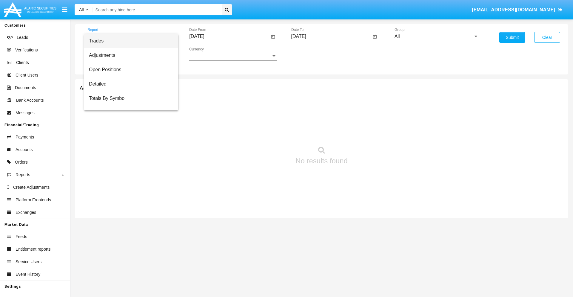
scroll to position [38, 0]
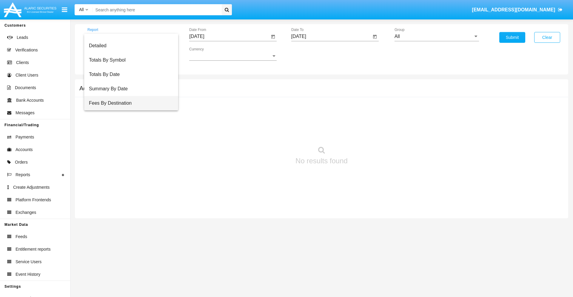
click at [129, 103] on span "Fees By Destination" at bounding box center [131, 103] width 85 height 14
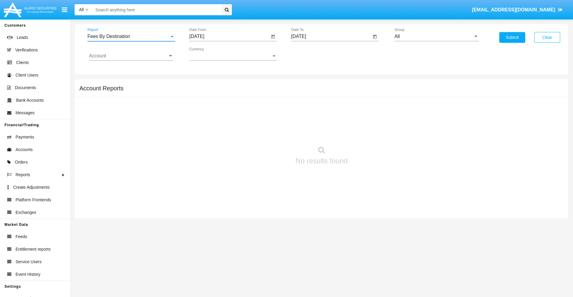
click at [229, 36] on input "[DATE]" at bounding box center [229, 36] width 80 height 5
click at [209, 54] on span "[DATE]" at bounding box center [203, 54] width 13 height 5
click at [225, 120] on div "2019" at bounding box center [224, 120] width 19 height 11
click at [204, 84] on div "JAN" at bounding box center [203, 84] width 19 height 11
click at [223, 91] on div "1" at bounding box center [223, 91] width 11 height 11
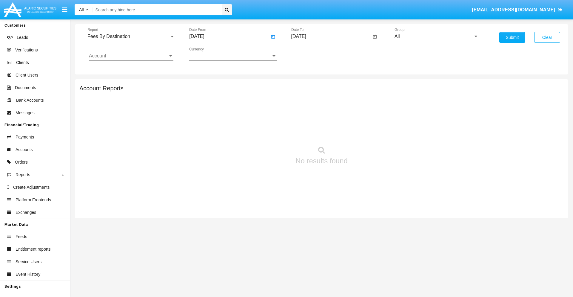
type input "01/01/19"
click at [331, 36] on input "[DATE]" at bounding box center [331, 36] width 80 height 5
click at [311, 54] on span "SEP 2025" at bounding box center [305, 54] width 13 height 5
click at [326, 120] on div "2019" at bounding box center [326, 120] width 19 height 11
click at [305, 84] on div "JAN" at bounding box center [305, 84] width 19 height 11
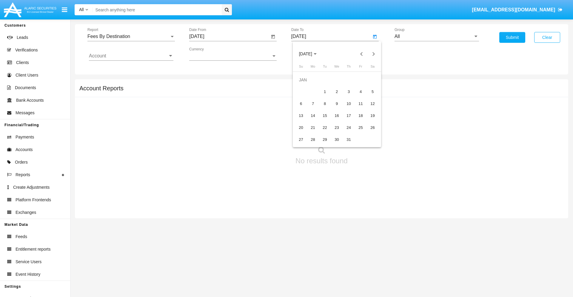
click at [325, 91] on div "1" at bounding box center [325, 91] width 11 height 11
type input "01/01/19"
click at [131, 56] on input "Account" at bounding box center [131, 55] width 85 height 5
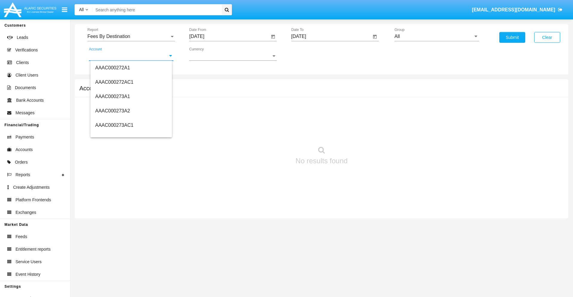
scroll to position [66526, 0]
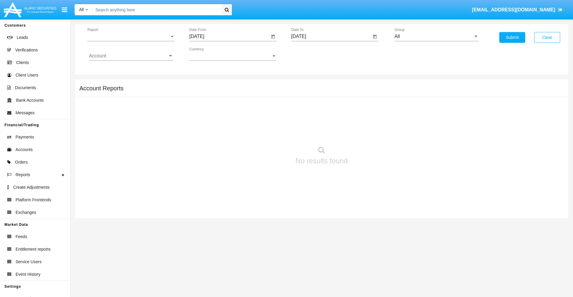
click at [131, 36] on span "Report" at bounding box center [128, 36] width 82 height 5
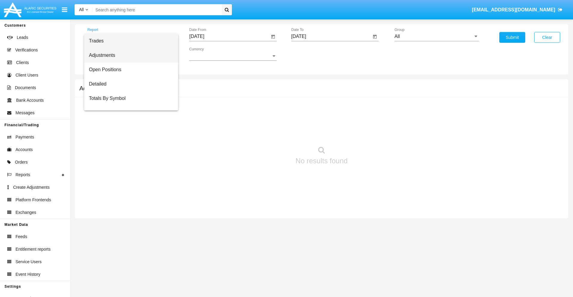
click at [129, 55] on span "Adjustments" at bounding box center [131, 55] width 85 height 14
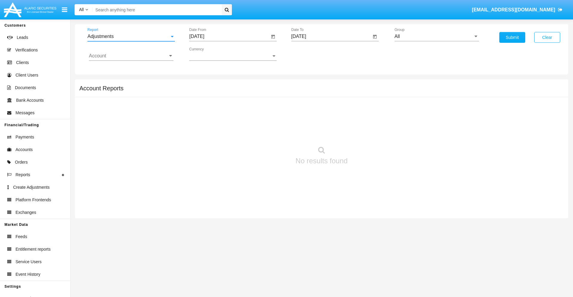
click at [229, 36] on input "[DATE]" at bounding box center [229, 36] width 80 height 5
click at [209, 54] on span "[DATE]" at bounding box center [203, 54] width 13 height 5
click at [266, 132] on div "2025" at bounding box center [266, 132] width 19 height 11
click at [266, 96] on div "AUG" at bounding box center [266, 96] width 19 height 11
click at [223, 103] on div "12" at bounding box center [223, 103] width 11 height 11
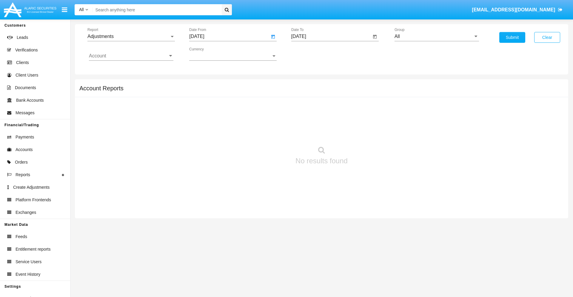
type input "08/12/25"
click at [331, 36] on input "[DATE]" at bounding box center [331, 36] width 80 height 5
click at [311, 54] on span "[DATE]" at bounding box center [305, 54] width 13 height 5
click at [368, 132] on div "2025" at bounding box center [368, 132] width 19 height 11
click at [305, 108] on div "SEP" at bounding box center [305, 108] width 19 height 11
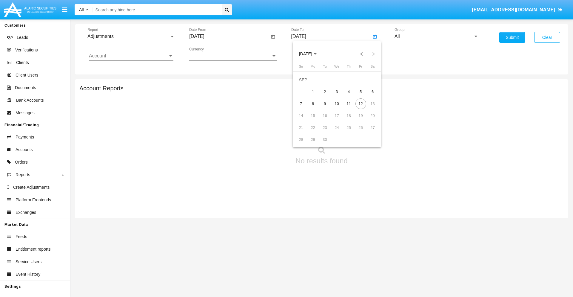
click at [361, 103] on div "12" at bounding box center [361, 103] width 11 height 11
type input "09/12/25"
click at [437, 36] on input "All" at bounding box center [437, 36] width 85 height 5
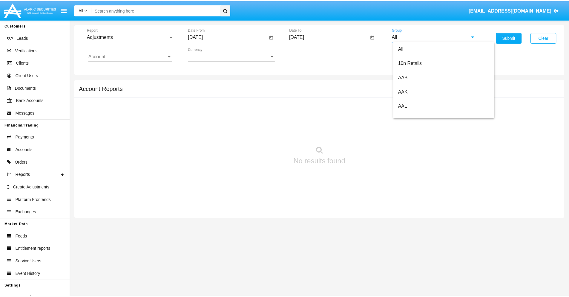
scroll to position [134, 0]
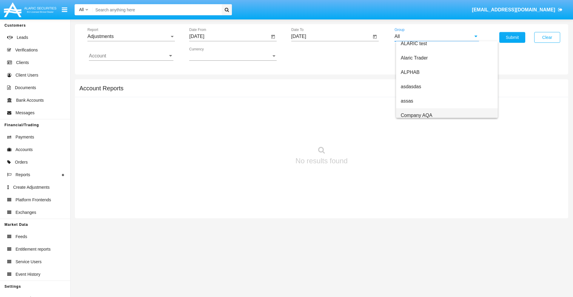
click at [417, 115] on span "Company AQA" at bounding box center [417, 115] width 32 height 5
type input "Company AQA"
click at [131, 56] on input "Account" at bounding box center [131, 55] width 85 height 5
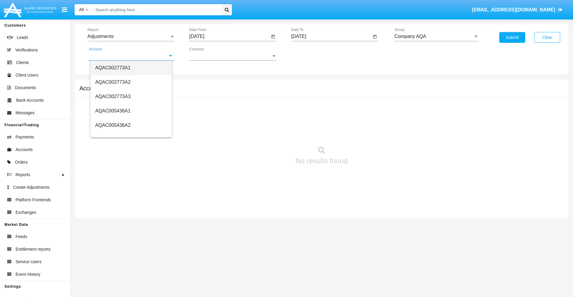
click at [113, 67] on span "AQAC002773A1" at bounding box center [112, 67] width 35 height 5
type input "AQAC002773A1"
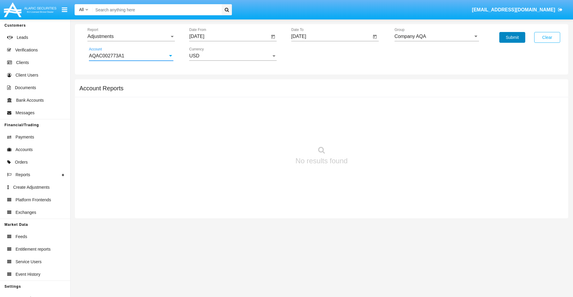
click at [512, 37] on button "Submit" at bounding box center [513, 37] width 26 height 11
click at [131, 36] on span "Report" at bounding box center [128, 36] width 82 height 5
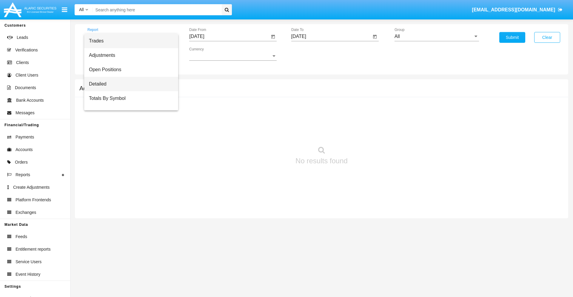
click at [129, 84] on span "Detailed" at bounding box center [131, 84] width 85 height 14
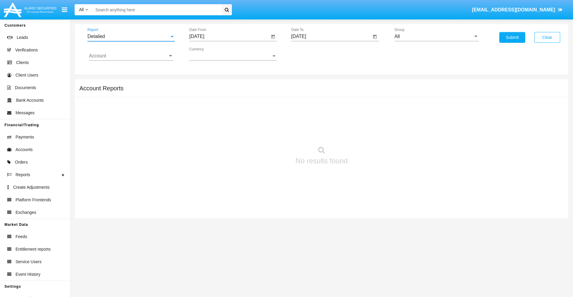
click at [229, 36] on input "[DATE]" at bounding box center [229, 36] width 80 height 5
click at [209, 54] on span "[DATE]" at bounding box center [203, 54] width 13 height 5
click at [266, 132] on div "2025" at bounding box center [266, 132] width 19 height 11
click at [204, 108] on div "SEP" at bounding box center [203, 108] width 19 height 11
click at [223, 91] on div "2" at bounding box center [223, 91] width 11 height 11
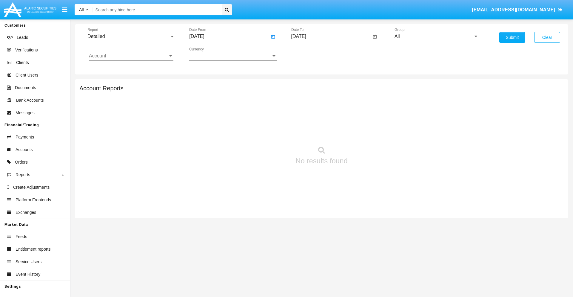
type input "09/02/25"
click at [331, 36] on input "[DATE]" at bounding box center [331, 36] width 80 height 5
click at [311, 54] on span "[DATE]" at bounding box center [305, 54] width 13 height 5
click at [368, 132] on div "2025" at bounding box center [368, 132] width 19 height 11
click at [305, 108] on div "SEP" at bounding box center [305, 108] width 19 height 11
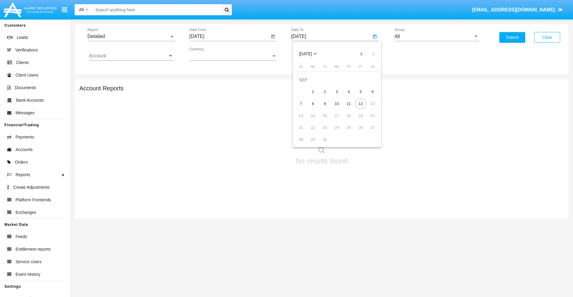
click at [361, 103] on div "12" at bounding box center [361, 103] width 11 height 11
type input "[DATE]"
click at [437, 36] on input "All" at bounding box center [437, 36] width 85 height 5
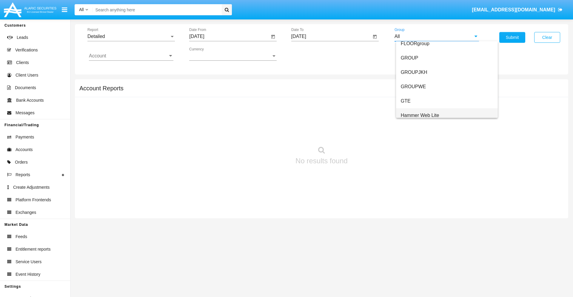
click at [420, 115] on span "Hammer Web Lite" at bounding box center [420, 115] width 39 height 5
type input "Hammer Web Lite"
click at [131, 56] on input "Account" at bounding box center [131, 55] width 85 height 5
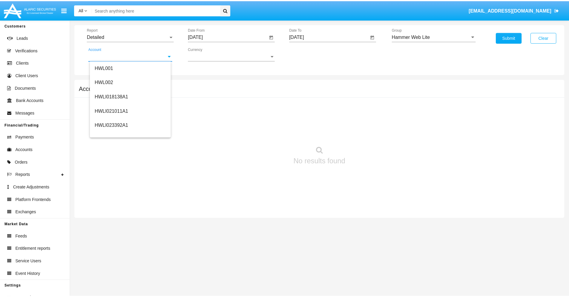
scroll to position [91, 0]
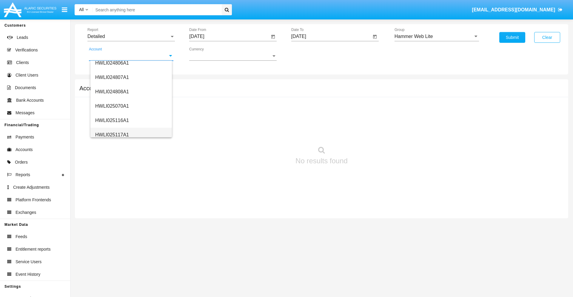
click at [112, 134] on span "HWLI025117A1" at bounding box center [112, 134] width 34 height 5
type input "HWLI025117A1"
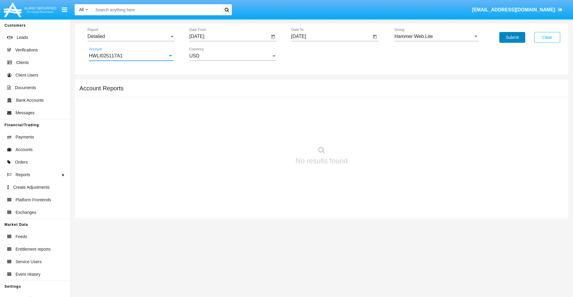
click at [512, 37] on button "Submit" at bounding box center [513, 37] width 26 height 11
click at [131, 36] on span "Report" at bounding box center [128, 36] width 82 height 5
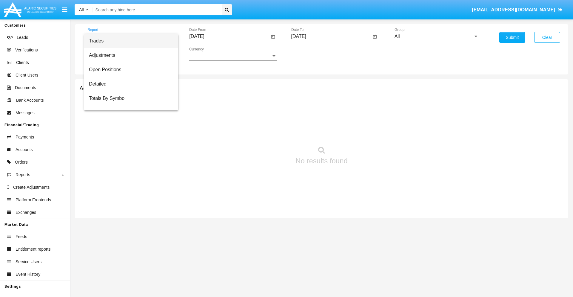
scroll to position [38, 0]
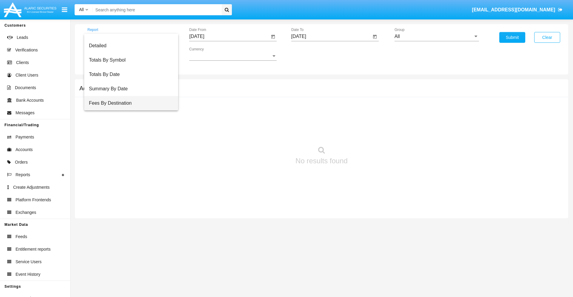
click at [129, 103] on span "Fees By Destination" at bounding box center [131, 103] width 85 height 14
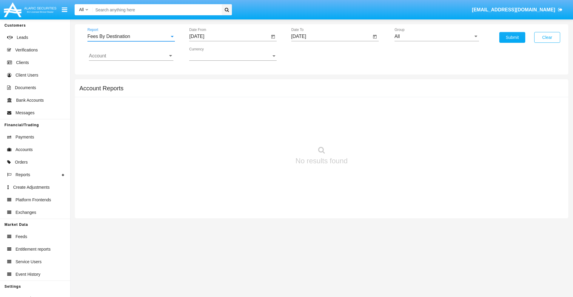
click at [229, 36] on input "[DATE]" at bounding box center [229, 36] width 80 height 5
click at [209, 54] on span "[DATE]" at bounding box center [203, 54] width 13 height 5
click at [266, 132] on div "2025" at bounding box center [266, 132] width 19 height 11
click at [225, 96] on div "JUN" at bounding box center [224, 96] width 19 height 11
click at [247, 103] on div "12" at bounding box center [247, 103] width 11 height 11
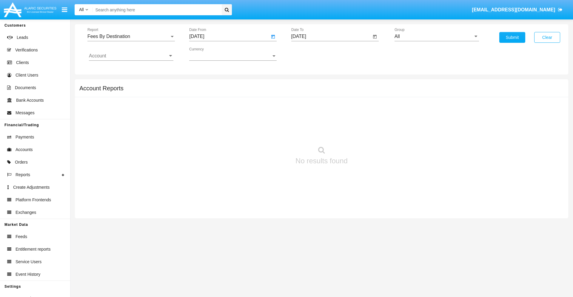
type input "[DATE]"
click at [331, 36] on input "[DATE]" at bounding box center [331, 36] width 80 height 5
click at [311, 54] on span "[DATE]" at bounding box center [305, 54] width 13 height 5
click at [368, 132] on div "2025" at bounding box center [368, 132] width 19 height 11
click at [305, 108] on div "SEP" at bounding box center [305, 108] width 19 height 11
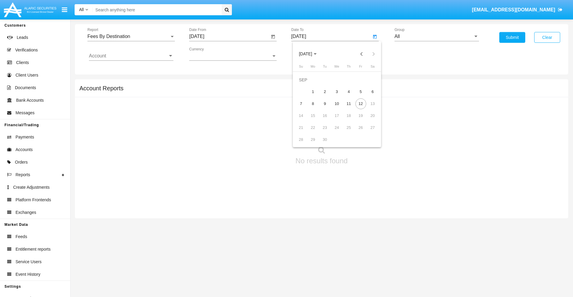
click at [361, 103] on div "12" at bounding box center [361, 103] width 11 height 11
type input "[DATE]"
click at [437, 36] on input "All" at bounding box center [437, 36] width 85 height 5
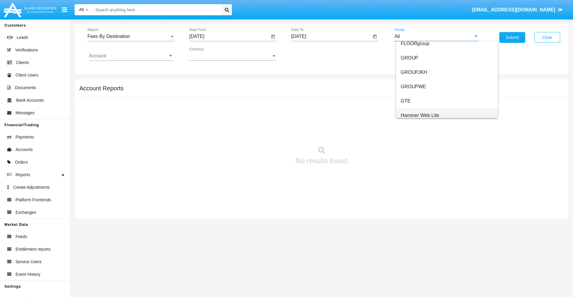
click at [420, 115] on span "Hammer Web Lite" at bounding box center [420, 115] width 39 height 5
type input "Hammer Web Lite"
click at [131, 56] on input "Account" at bounding box center [131, 55] width 85 height 5
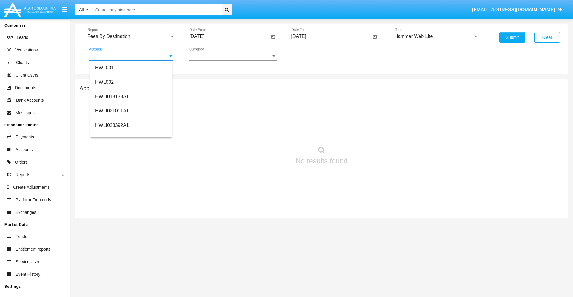
scroll to position [91, 0]
click at [112, 134] on span "HWLI025117A1" at bounding box center [112, 134] width 34 height 5
type input "HWLI025117A1"
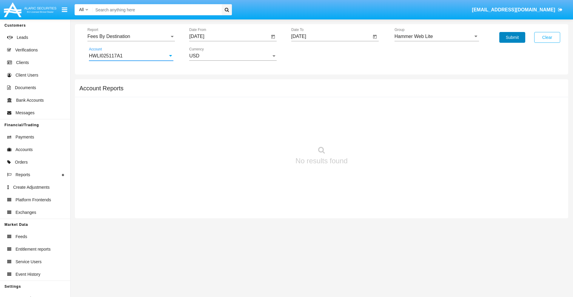
click at [512, 37] on button "Submit" at bounding box center [513, 37] width 26 height 11
click at [131, 36] on span "Report" at bounding box center [128, 36] width 82 height 5
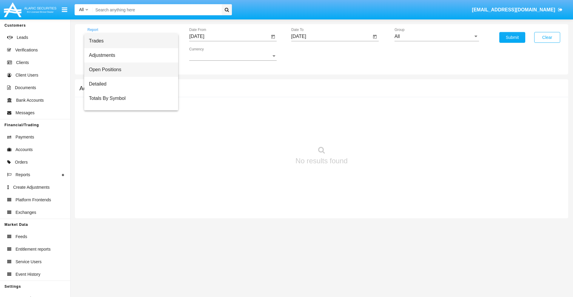
click at [129, 70] on span "Open Positions" at bounding box center [131, 69] width 85 height 14
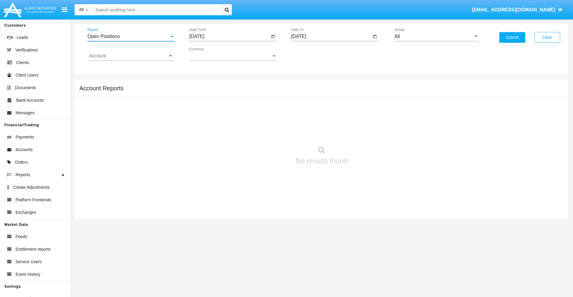
click at [229, 36] on input "[DATE]" at bounding box center [229, 36] width 80 height 5
click at [209, 54] on span "[DATE]" at bounding box center [203, 54] width 13 height 5
click at [266, 132] on div "2025" at bounding box center [266, 132] width 19 height 11
click at [266, 96] on div "AUG" at bounding box center [266, 96] width 19 height 11
click at [223, 103] on div "12" at bounding box center [223, 103] width 11 height 11
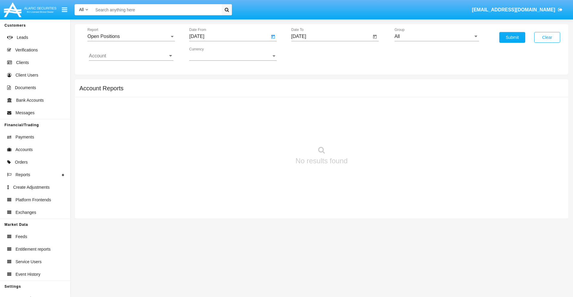
type input "08/12/25"
click at [331, 36] on input "[DATE]" at bounding box center [331, 36] width 80 height 5
click at [311, 54] on span "[DATE]" at bounding box center [305, 54] width 13 height 5
click at [368, 132] on div "2025" at bounding box center [368, 132] width 19 height 11
click at [305, 108] on div "SEP" at bounding box center [305, 108] width 19 height 11
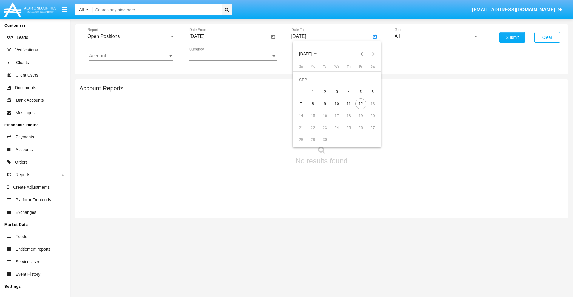
click at [361, 103] on div "12" at bounding box center [361, 103] width 11 height 11
type input "[DATE]"
click at [437, 36] on input "All" at bounding box center [437, 36] width 85 height 5
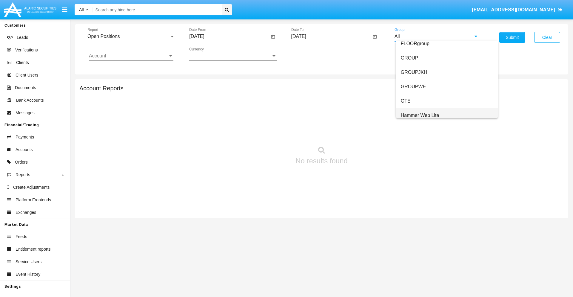
click at [420, 115] on span "Hammer Web Lite" at bounding box center [420, 115] width 39 height 5
type input "Hammer Web Lite"
click at [131, 56] on input "Account" at bounding box center [131, 55] width 85 height 5
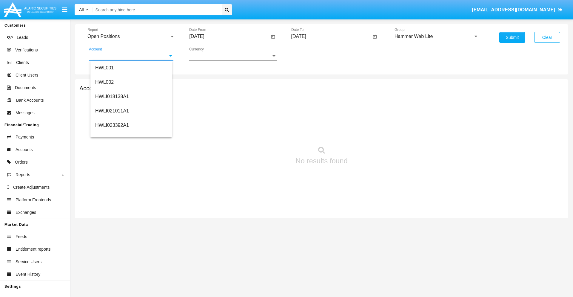
click at [112, 223] on span "HWLI025117A1" at bounding box center [112, 225] width 34 height 5
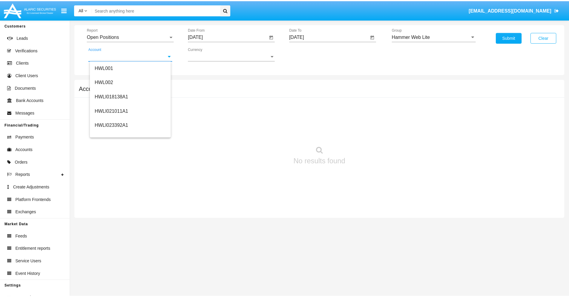
scroll to position [0, 0]
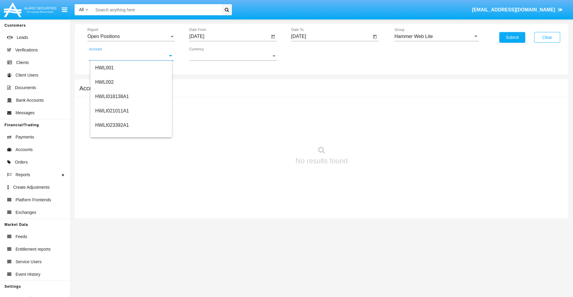
type input "HWLI025117A1"
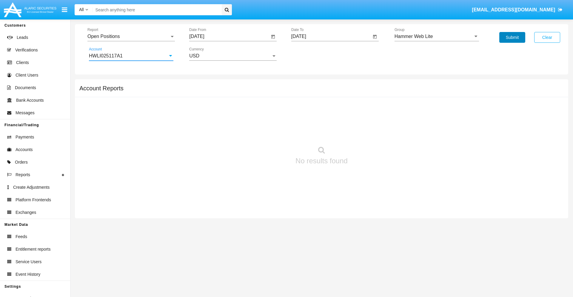
click at [512, 37] on button "Submit" at bounding box center [513, 37] width 26 height 11
click at [131, 36] on span "Report" at bounding box center [128, 36] width 82 height 5
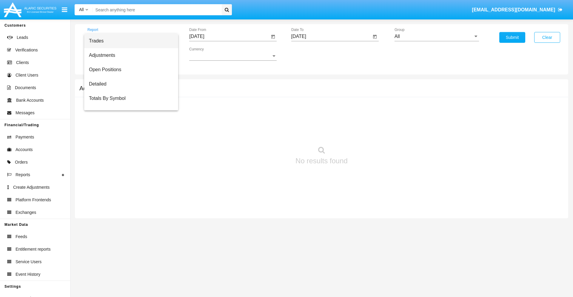
scroll to position [24, 0]
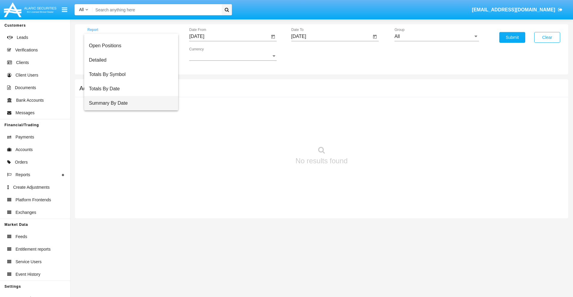
click at [129, 103] on span "Summary By Date" at bounding box center [131, 103] width 85 height 14
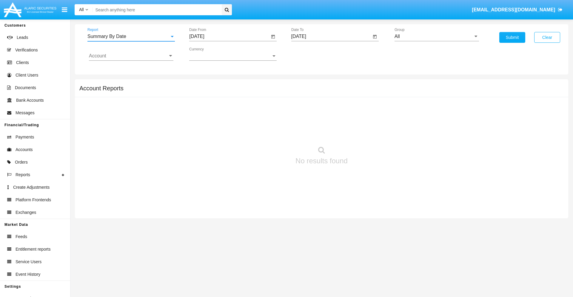
click at [229, 36] on input "[DATE]" at bounding box center [229, 36] width 80 height 5
click at [209, 54] on span "[DATE]" at bounding box center [203, 54] width 13 height 5
click at [266, 132] on div "2025" at bounding box center [266, 132] width 19 height 11
click at [266, 96] on div "AUG" at bounding box center [266, 96] width 19 height 11
click at [247, 127] on div "28" at bounding box center [247, 127] width 11 height 11
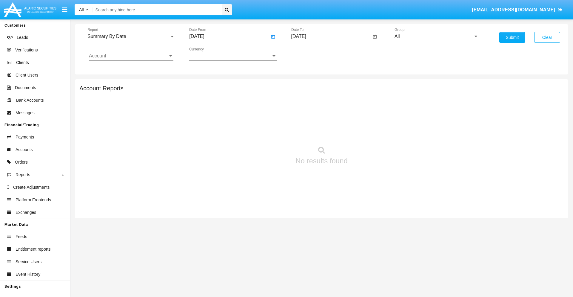
type input "08/28/25"
click at [331, 36] on input "[DATE]" at bounding box center [331, 36] width 80 height 5
click at [311, 54] on span "SEP 2025" at bounding box center [305, 54] width 13 height 5
click at [368, 132] on div "2025" at bounding box center [368, 132] width 19 height 11
click at [305, 108] on div "SEP" at bounding box center [305, 108] width 19 height 11
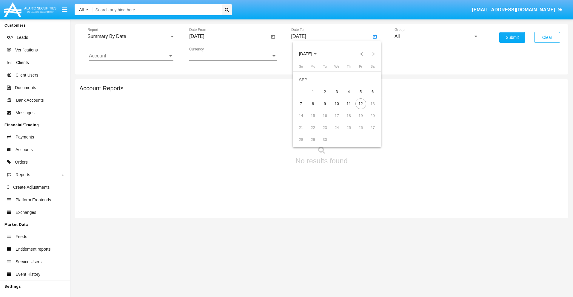
click at [361, 103] on div "12" at bounding box center [361, 103] width 11 height 11
type input "09/12/25"
click at [437, 36] on input "All" at bounding box center [437, 36] width 85 height 5
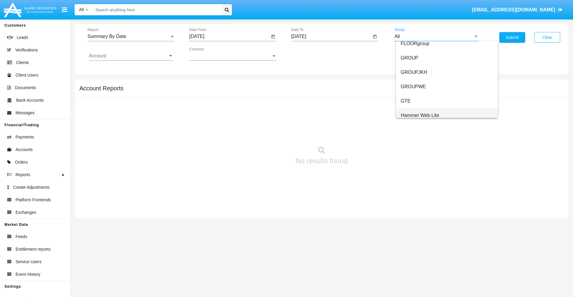
click at [420, 115] on span "Hammer Web Lite" at bounding box center [420, 115] width 39 height 5
type input "Hammer Web Lite"
click at [131, 56] on input "Account" at bounding box center [131, 55] width 85 height 5
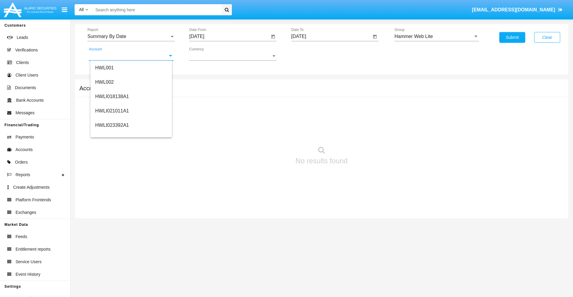
scroll to position [91, 0]
click at [112, 134] on span "HWLI025117A1" at bounding box center [112, 134] width 34 height 5
type input "HWLI025117A1"
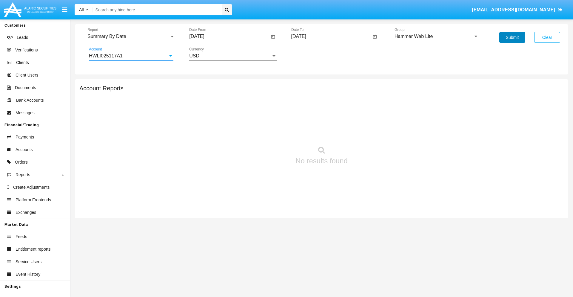
click at [512, 37] on button "Submit" at bounding box center [513, 37] width 26 height 11
click at [131, 36] on span "Report" at bounding box center [128, 36] width 82 height 5
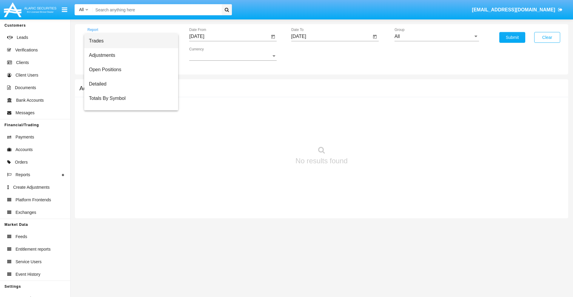
scroll to position [10, 0]
click at [129, 103] on span "Totals By Date" at bounding box center [131, 103] width 85 height 14
click at [229, 36] on input "[DATE]" at bounding box center [229, 36] width 80 height 5
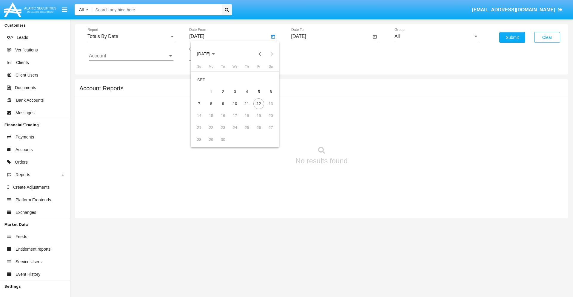
click at [209, 54] on span "[DATE]" at bounding box center [203, 54] width 13 height 5
click at [266, 132] on div "2025" at bounding box center [266, 132] width 19 height 11
click at [266, 96] on div "AUG" at bounding box center [266, 96] width 19 height 11
click at [247, 127] on div "28" at bounding box center [247, 127] width 11 height 11
type input "[DATE]"
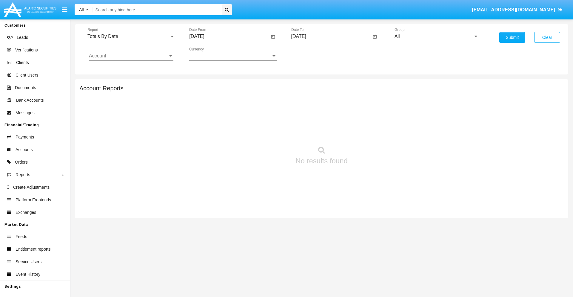
click at [331, 36] on input "[DATE]" at bounding box center [331, 36] width 80 height 5
click at [311, 54] on span "[DATE]" at bounding box center [305, 54] width 13 height 5
click at [368, 132] on div "2025" at bounding box center [368, 132] width 19 height 11
click at [305, 108] on div "SEP" at bounding box center [305, 108] width 19 height 11
click at [361, 103] on div "12" at bounding box center [361, 103] width 11 height 11
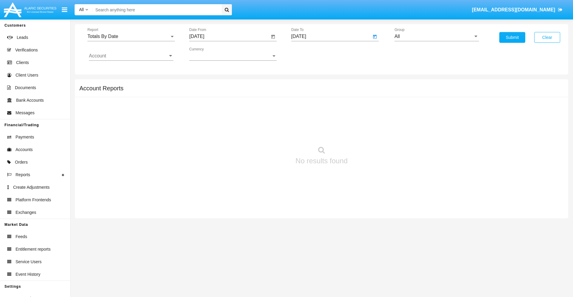
type input "[DATE]"
click at [437, 36] on input "All" at bounding box center [437, 36] width 85 height 5
click at [420, 115] on span "Hammer Web Lite" at bounding box center [420, 115] width 39 height 5
type input "Hammer Web Lite"
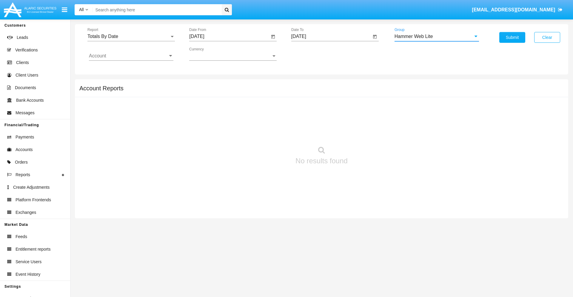
click at [131, 56] on input "Account" at bounding box center [131, 55] width 85 height 5
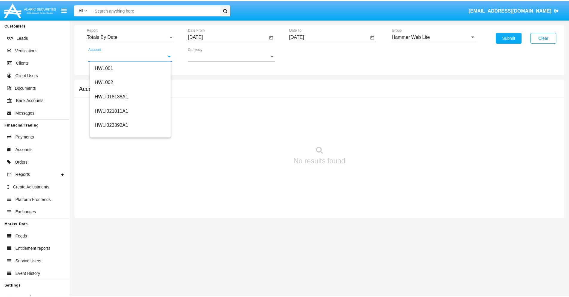
scroll to position [91, 0]
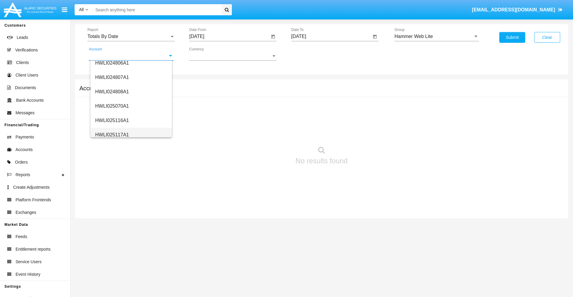
click at [112, 134] on span "HWLI025117A1" at bounding box center [112, 134] width 34 height 5
type input "HWLI025117A1"
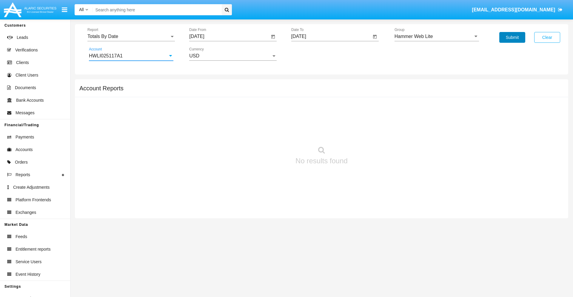
click at [512, 37] on button "Submit" at bounding box center [513, 37] width 26 height 11
click at [131, 36] on span "Report" at bounding box center [128, 36] width 82 height 5
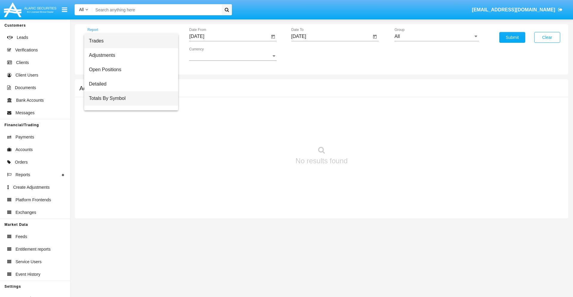
click at [129, 98] on span "Totals By Symbol" at bounding box center [131, 98] width 85 height 14
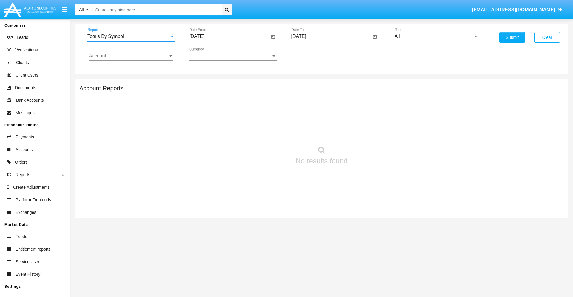
click at [229, 36] on input "[DATE]" at bounding box center [229, 36] width 80 height 5
click at [209, 54] on span "[DATE]" at bounding box center [203, 54] width 13 height 5
click at [266, 132] on div "2025" at bounding box center [266, 132] width 19 height 11
click at [266, 96] on div "AUG" at bounding box center [266, 96] width 19 height 11
click at [235, 103] on div "13" at bounding box center [235, 103] width 11 height 11
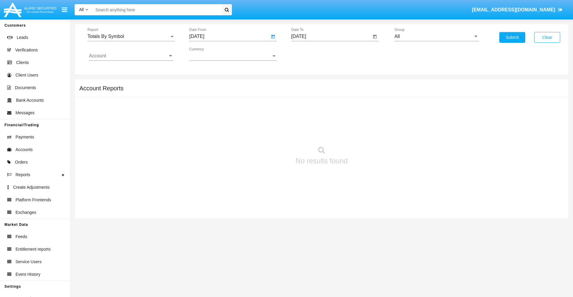
type input "[DATE]"
click at [331, 36] on input "[DATE]" at bounding box center [331, 36] width 80 height 5
click at [311, 54] on span "[DATE]" at bounding box center [305, 54] width 13 height 5
click at [368, 132] on div "2025" at bounding box center [368, 132] width 19 height 11
click at [305, 108] on div "SEP" at bounding box center [305, 108] width 19 height 11
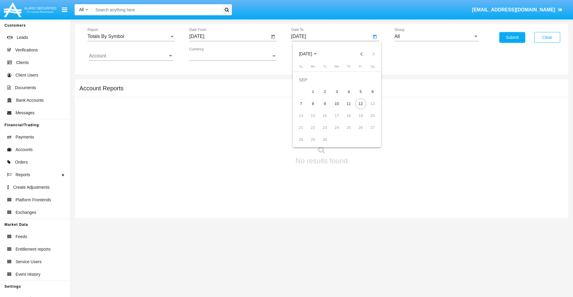
click at [361, 103] on div "12" at bounding box center [361, 103] width 11 height 11
type input "[DATE]"
click at [437, 36] on input "All" at bounding box center [437, 36] width 85 height 5
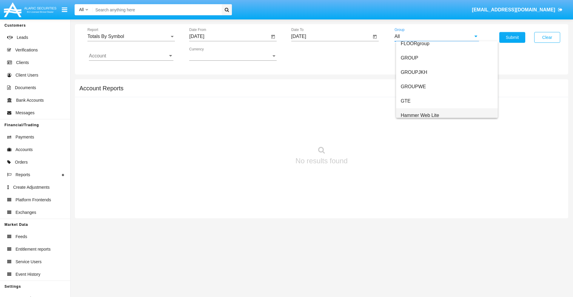
click at [420, 115] on span "Hammer Web Lite" at bounding box center [420, 115] width 39 height 5
type input "Hammer Web Lite"
click at [131, 56] on input "Account" at bounding box center [131, 55] width 85 height 5
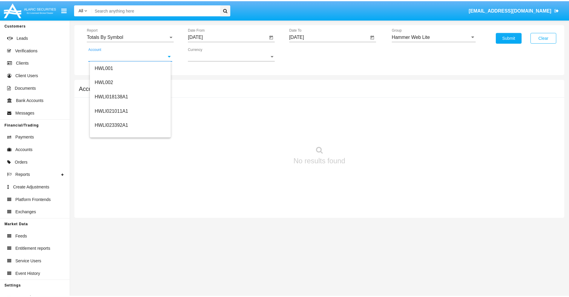
scroll to position [91, 0]
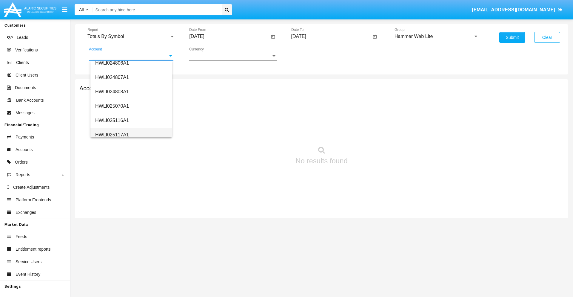
click at [112, 134] on span "HWLI025117A1" at bounding box center [112, 134] width 34 height 5
type input "HWLI025117A1"
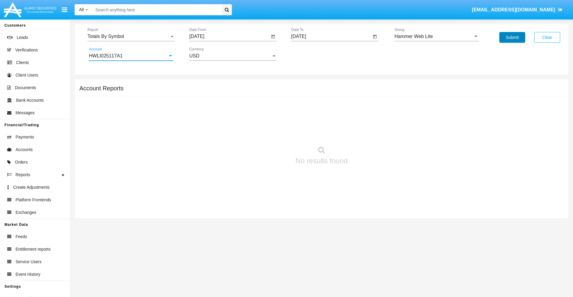
click at [512, 37] on button "Submit" at bounding box center [513, 37] width 26 height 11
click at [131, 36] on span "Report" at bounding box center [128, 36] width 82 height 5
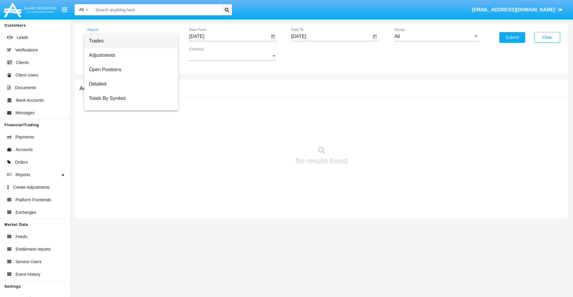
click at [129, 41] on span "Trades" at bounding box center [131, 41] width 85 height 14
click at [229, 36] on input "[DATE]" at bounding box center [229, 36] width 80 height 5
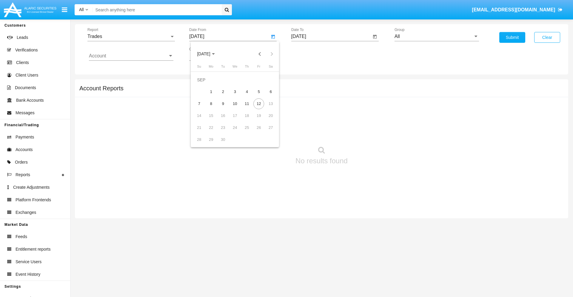
click at [209, 54] on span "SEP 2025" at bounding box center [203, 54] width 13 height 5
click at [266, 132] on div "2025" at bounding box center [266, 132] width 19 height 11
click at [225, 96] on div "JUN" at bounding box center [224, 96] width 19 height 11
click at [247, 103] on div "12" at bounding box center [247, 103] width 11 height 11
type input "06/12/25"
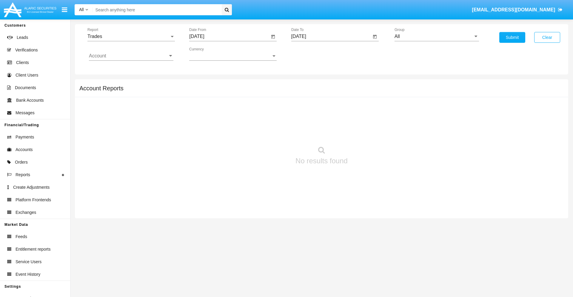
click at [331, 36] on input "09/11/25" at bounding box center [331, 36] width 80 height 5
click at [311, 54] on span "SEP 2025" at bounding box center [305, 54] width 13 height 5
click at [368, 132] on div "2025" at bounding box center [368, 132] width 19 height 11
click at [305, 108] on div "SEP" at bounding box center [305, 108] width 19 height 11
click at [361, 103] on div "12" at bounding box center [361, 103] width 11 height 11
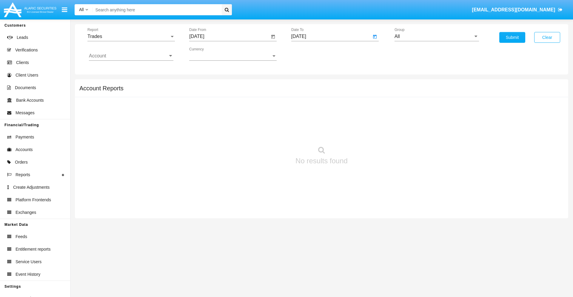
type input "09/12/25"
click at [437, 36] on input "All" at bounding box center [437, 36] width 85 height 5
click at [420, 115] on span "Hammer Web Lite" at bounding box center [420, 115] width 39 height 5
type input "Hammer Web Lite"
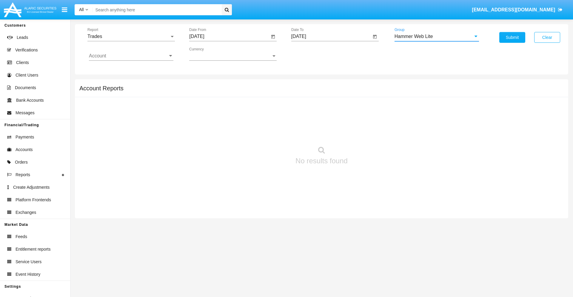
click at [131, 56] on input "Account" at bounding box center [131, 55] width 85 height 5
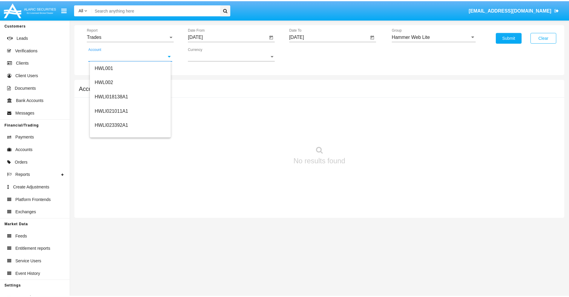
scroll to position [91, 0]
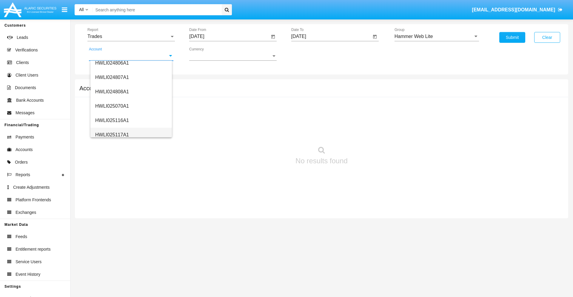
click at [112, 134] on span "HWLI025117A1" at bounding box center [112, 134] width 34 height 5
type input "HWLI025117A1"
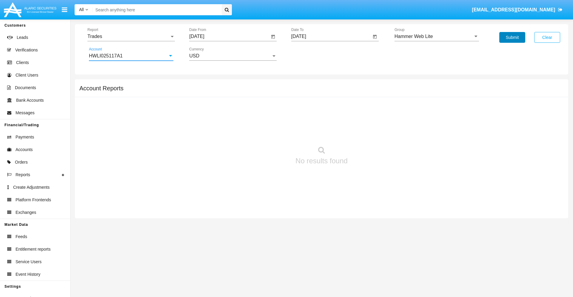
click at [512, 37] on button "Submit" at bounding box center [513, 37] width 26 height 11
click at [131, 36] on span "Report" at bounding box center [128, 36] width 82 height 5
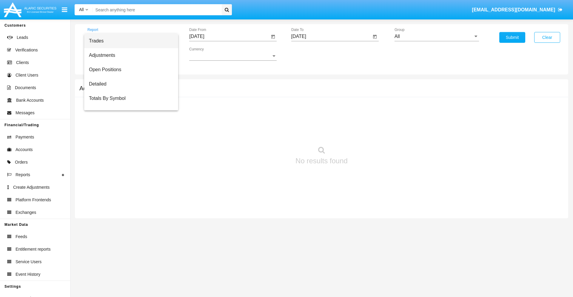
click at [129, 41] on span "Trades" at bounding box center [131, 41] width 85 height 14
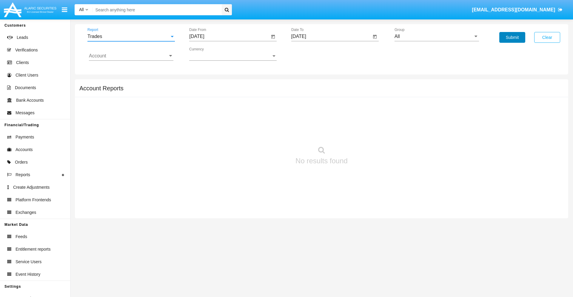
click at [512, 37] on button "Submit" at bounding box center [513, 37] width 26 height 11
click at [131, 36] on span "Report" at bounding box center [128, 36] width 82 height 5
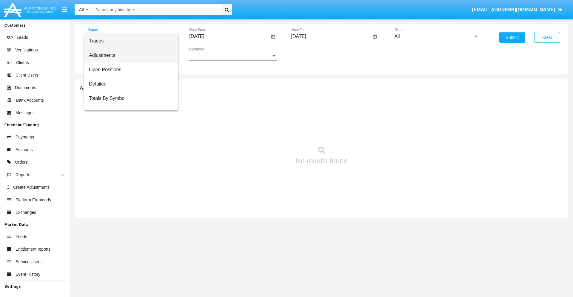
click at [129, 55] on span "Adjustments" at bounding box center [131, 55] width 85 height 14
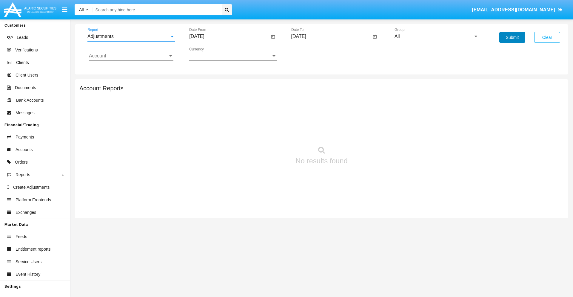
click at [512, 37] on button "Submit" at bounding box center [513, 37] width 26 height 11
click at [131, 36] on span "Report" at bounding box center [128, 36] width 82 height 5
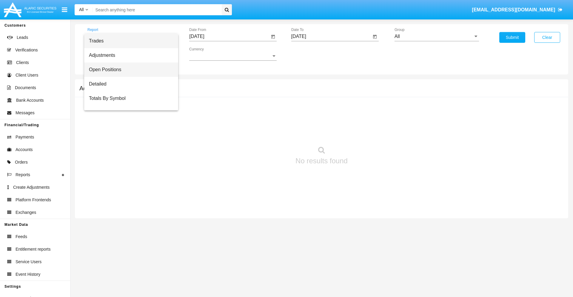
click at [129, 70] on span "Open Positions" at bounding box center [131, 69] width 85 height 14
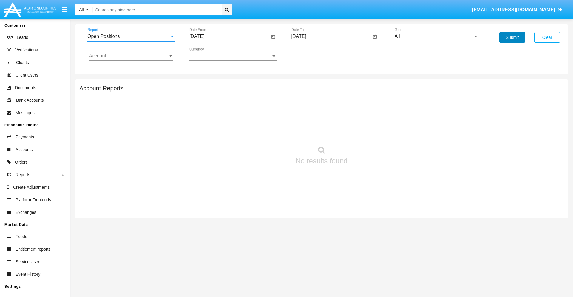
click at [512, 37] on button "Submit" at bounding box center [513, 37] width 26 height 11
click at [131, 36] on span "Report" at bounding box center [128, 36] width 82 height 5
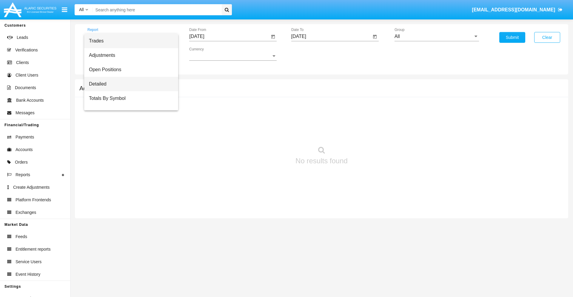
click at [129, 84] on span "Detailed" at bounding box center [131, 84] width 85 height 14
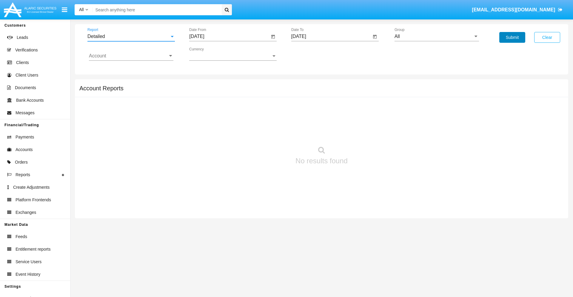
click at [512, 37] on button "Submit" at bounding box center [513, 37] width 26 height 11
click at [131, 36] on span "Report" at bounding box center [128, 36] width 82 height 5
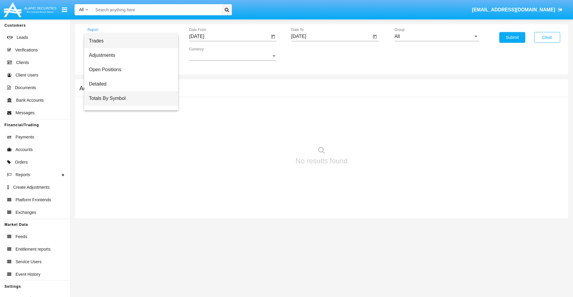
click at [129, 98] on span "Totals By Symbol" at bounding box center [131, 98] width 85 height 14
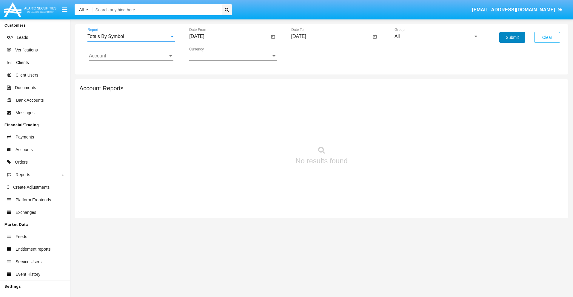
click at [512, 37] on button "Submit" at bounding box center [513, 37] width 26 height 11
click at [131, 36] on span "Report" at bounding box center [128, 36] width 82 height 5
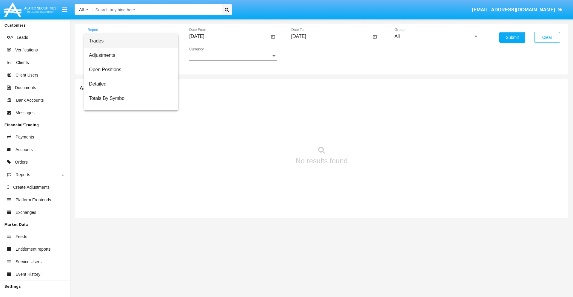
scroll to position [10, 0]
click at [129, 103] on span "Totals By Date" at bounding box center [131, 103] width 85 height 14
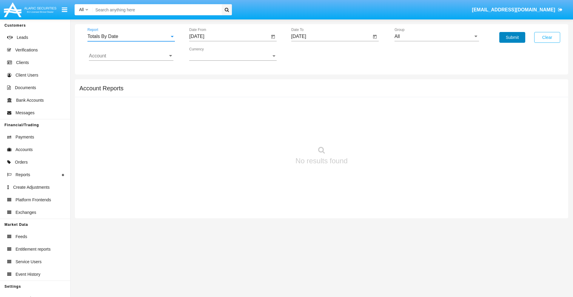
click at [512, 37] on button "Submit" at bounding box center [513, 37] width 26 height 11
click at [131, 36] on span "Report" at bounding box center [128, 36] width 82 height 5
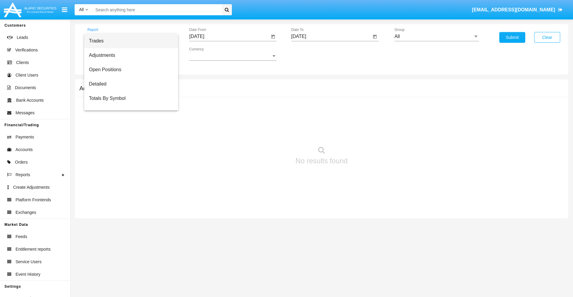
scroll to position [24, 0]
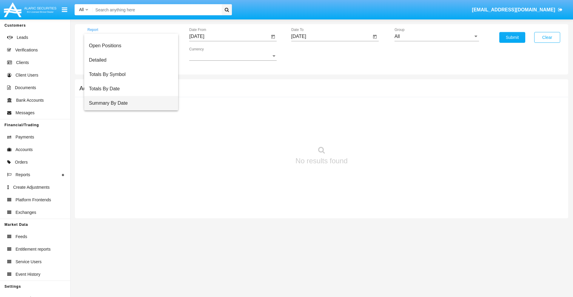
click at [129, 103] on span "Summary By Date" at bounding box center [131, 103] width 85 height 14
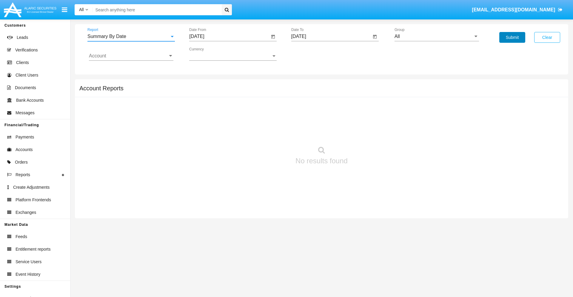
click at [512, 37] on button "Submit" at bounding box center [513, 37] width 26 height 11
